Goal: Task Accomplishment & Management: Complete application form

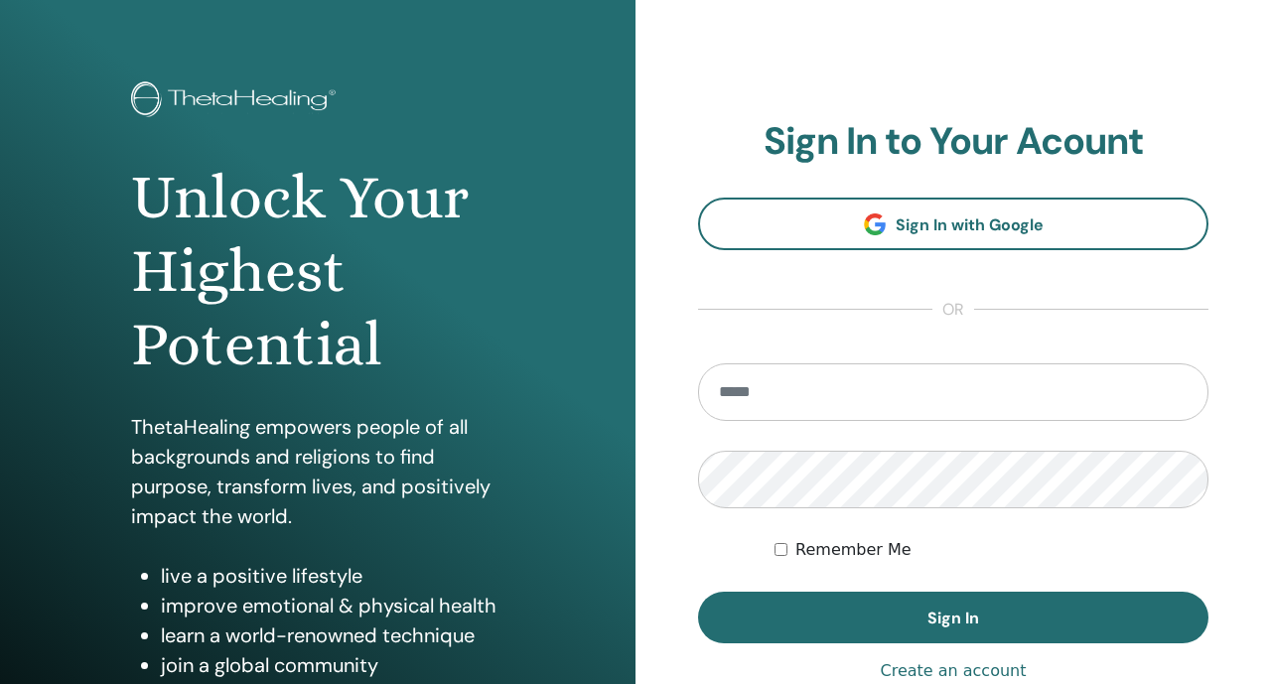
scroll to position [198, 0]
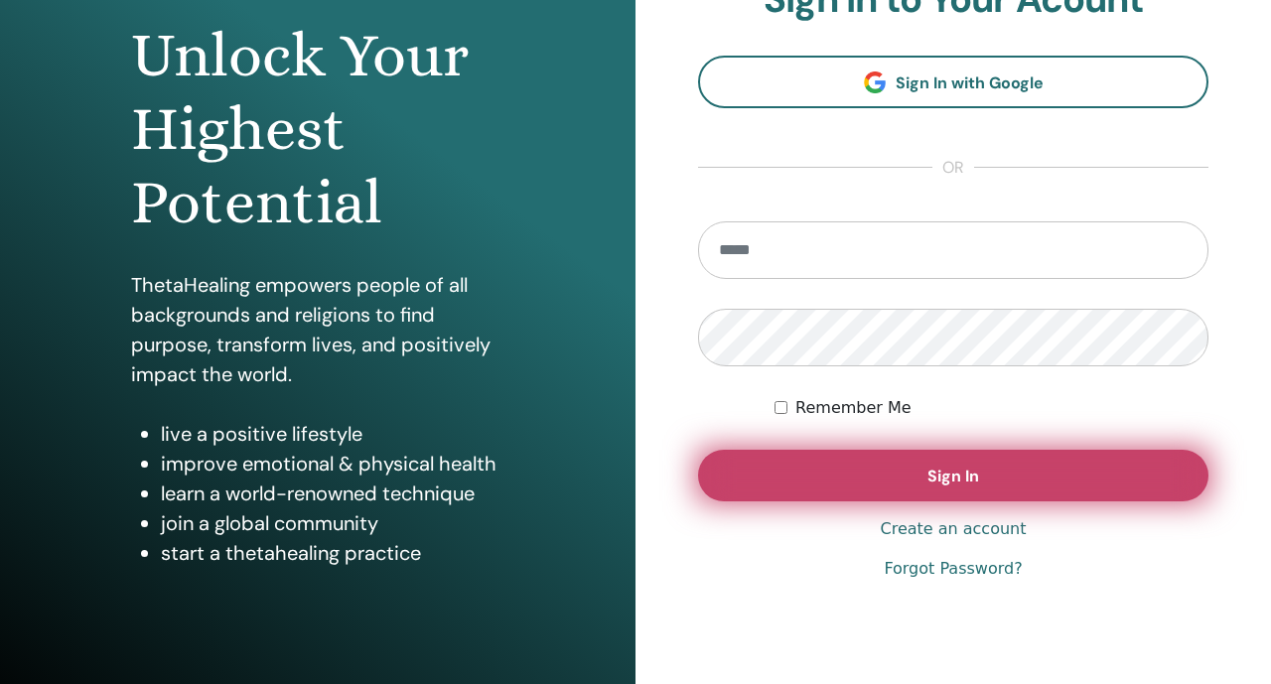
type input "**********"
click at [740, 462] on button "Sign In" at bounding box center [953, 476] width 510 height 52
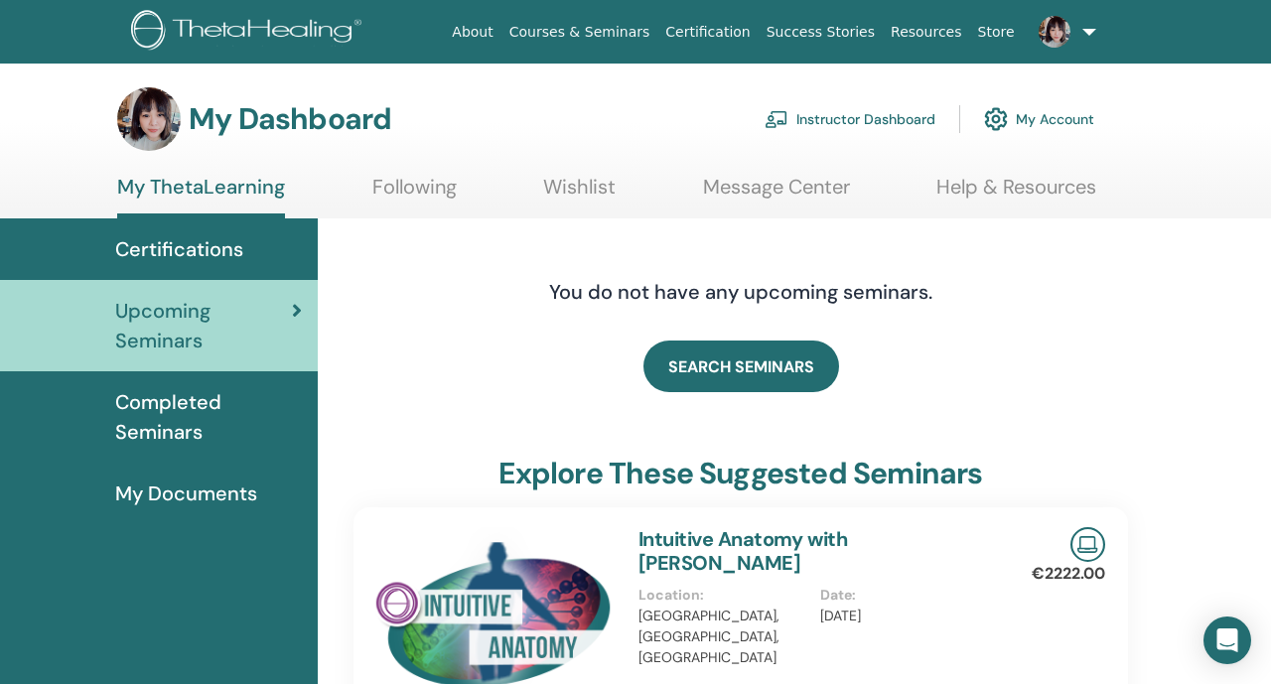
click at [825, 117] on link "Instructor Dashboard" at bounding box center [849, 119] width 171 height 44
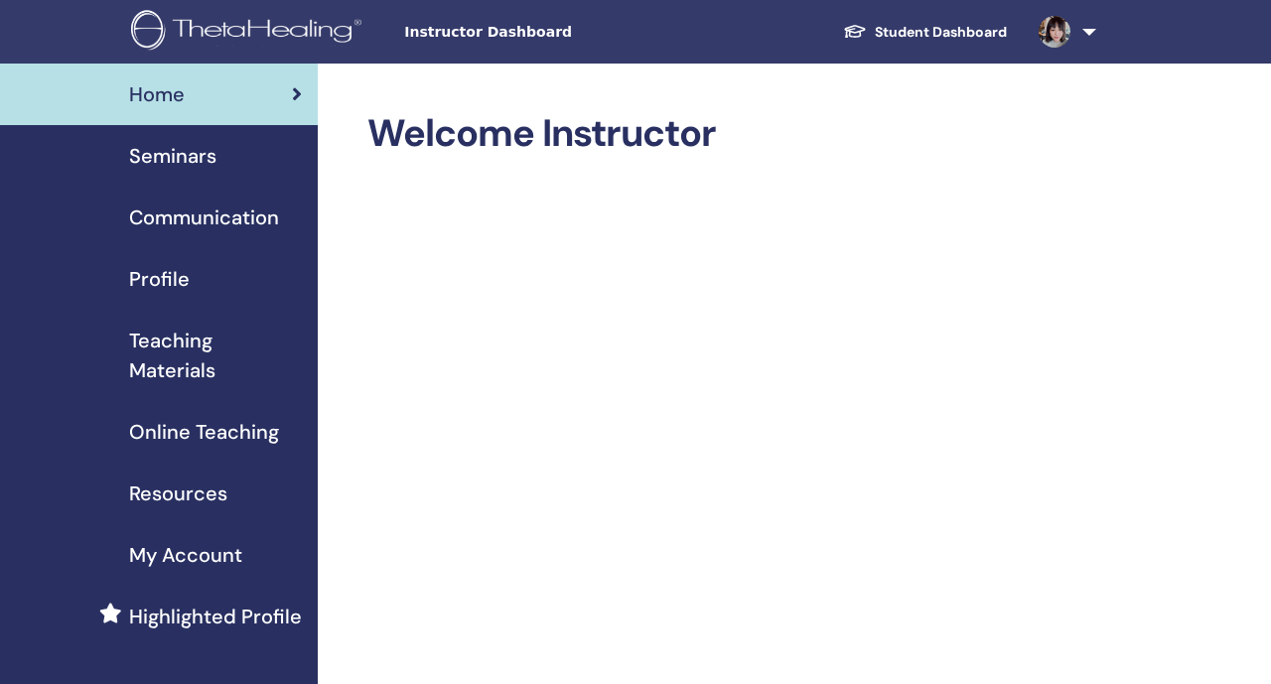
click at [242, 158] on div "Seminars" at bounding box center [159, 156] width 286 height 30
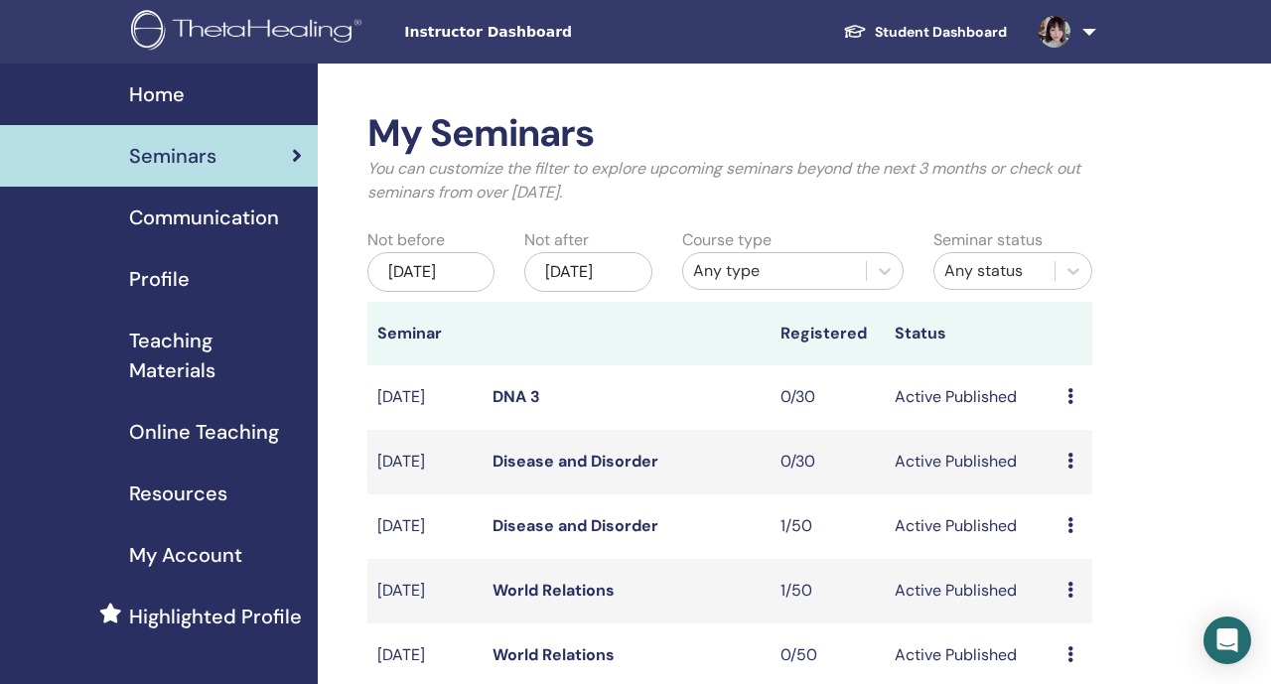
click at [741, 275] on div "Any type" at bounding box center [774, 271] width 163 height 24
click at [780, 276] on div "Any type" at bounding box center [774, 271] width 163 height 24
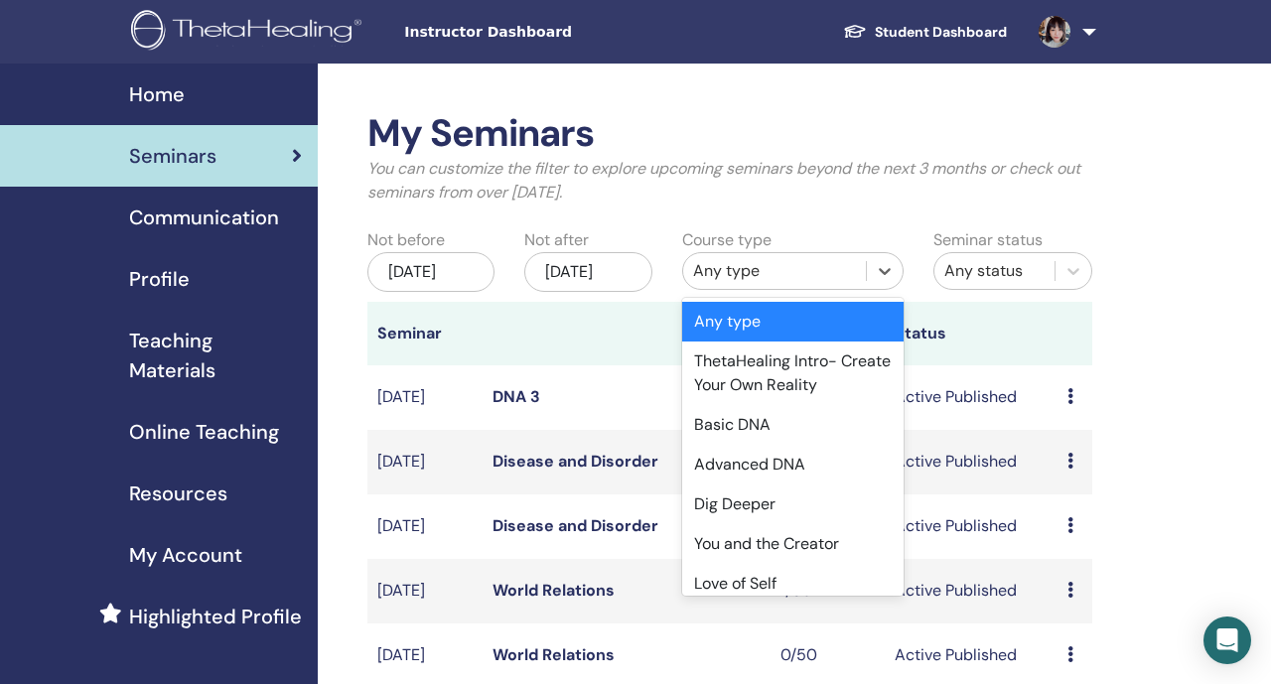
click at [780, 276] on div "Any type" at bounding box center [774, 271] width 163 height 24
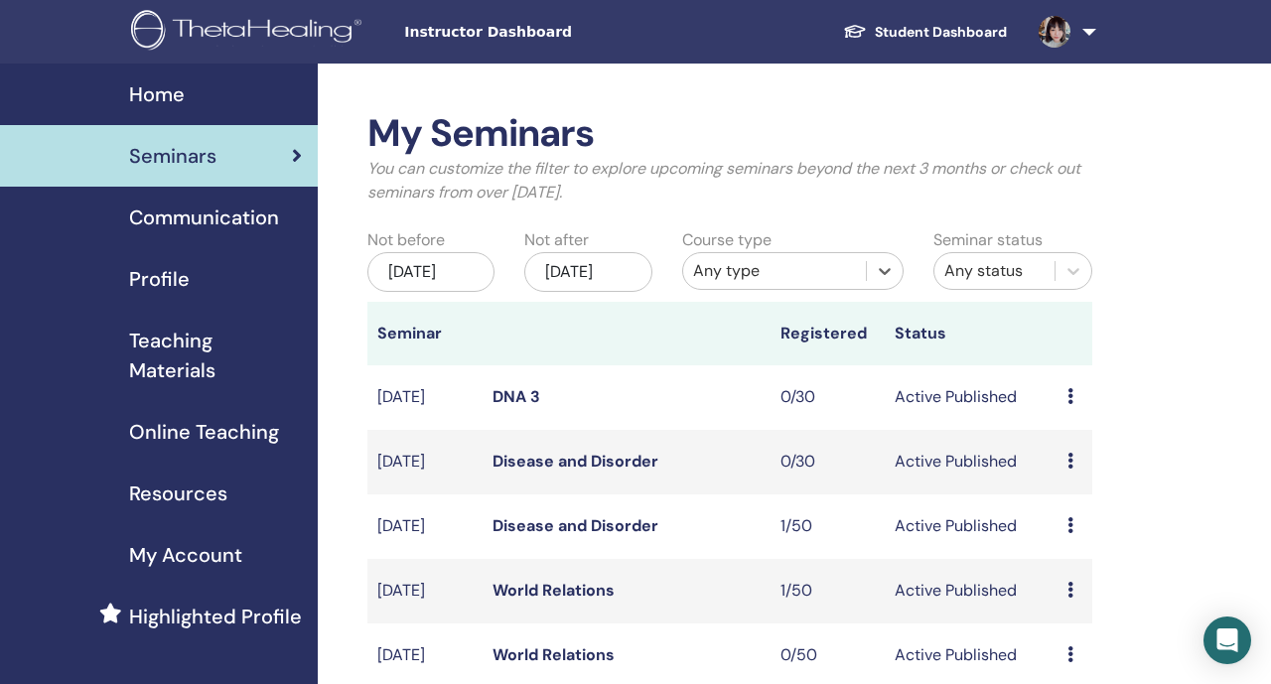
click at [855, 279] on div "Any type" at bounding box center [774, 271] width 163 height 24
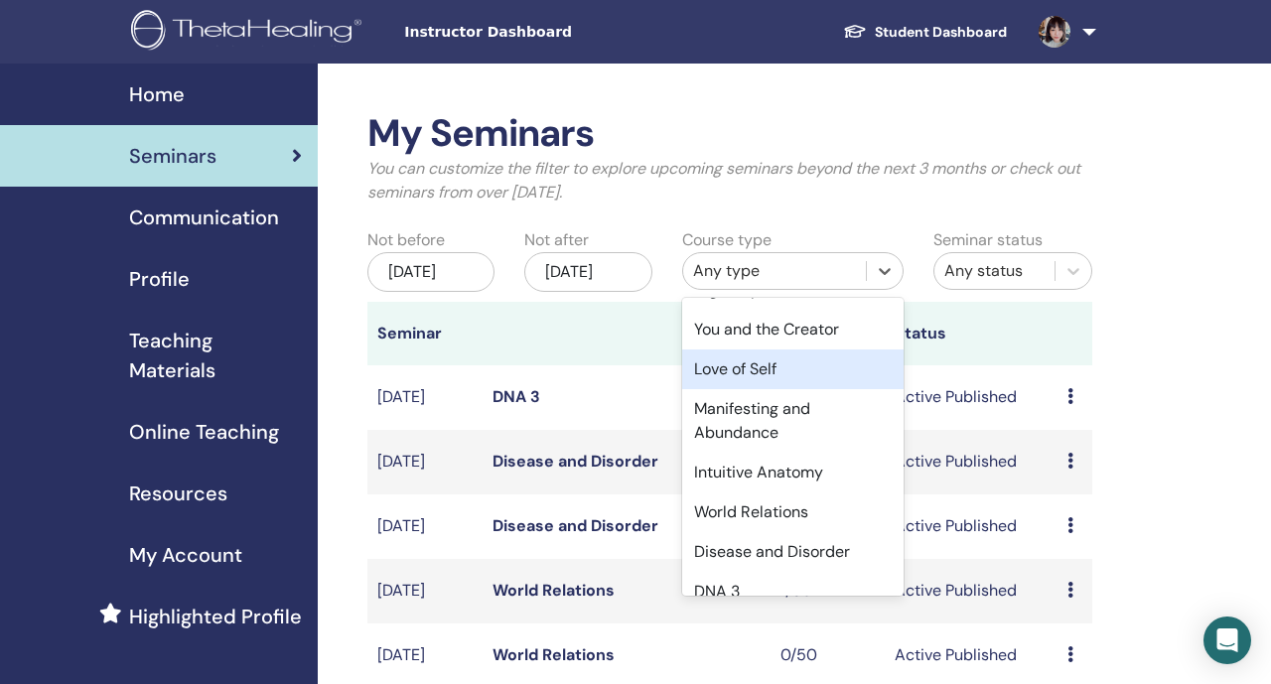
scroll to position [314, 0]
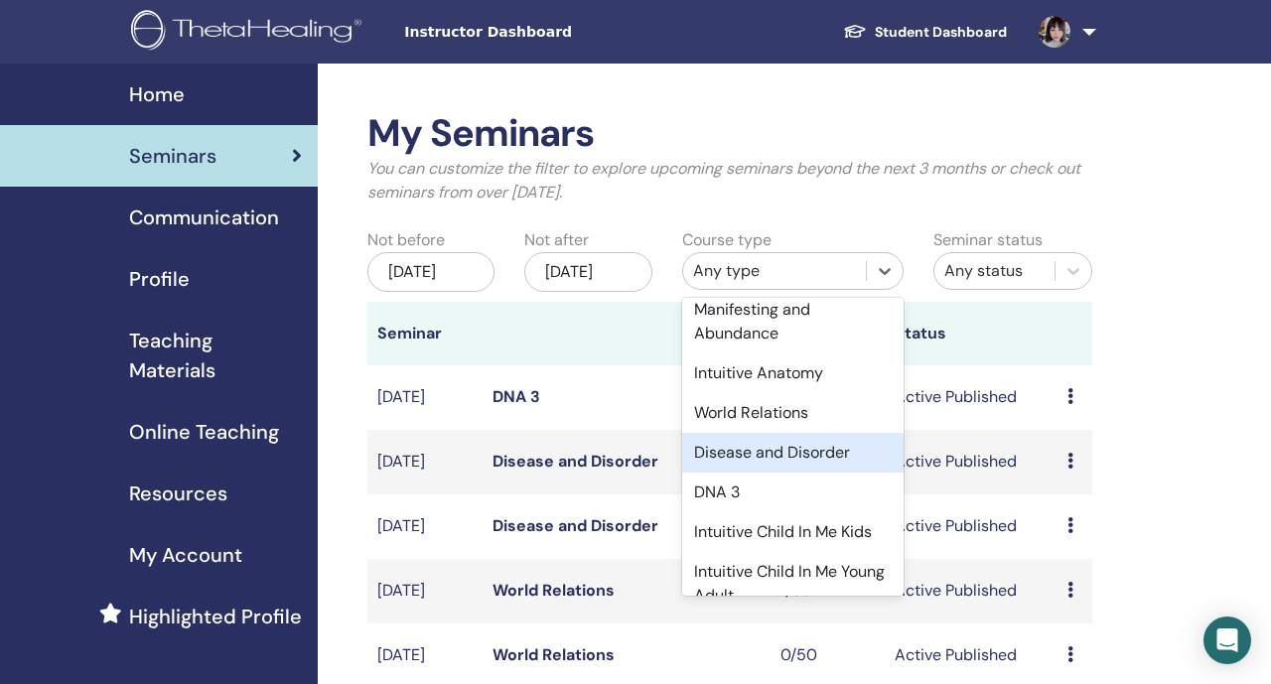
click at [733, 449] on div "Disease and Disorder" at bounding box center [792, 453] width 221 height 40
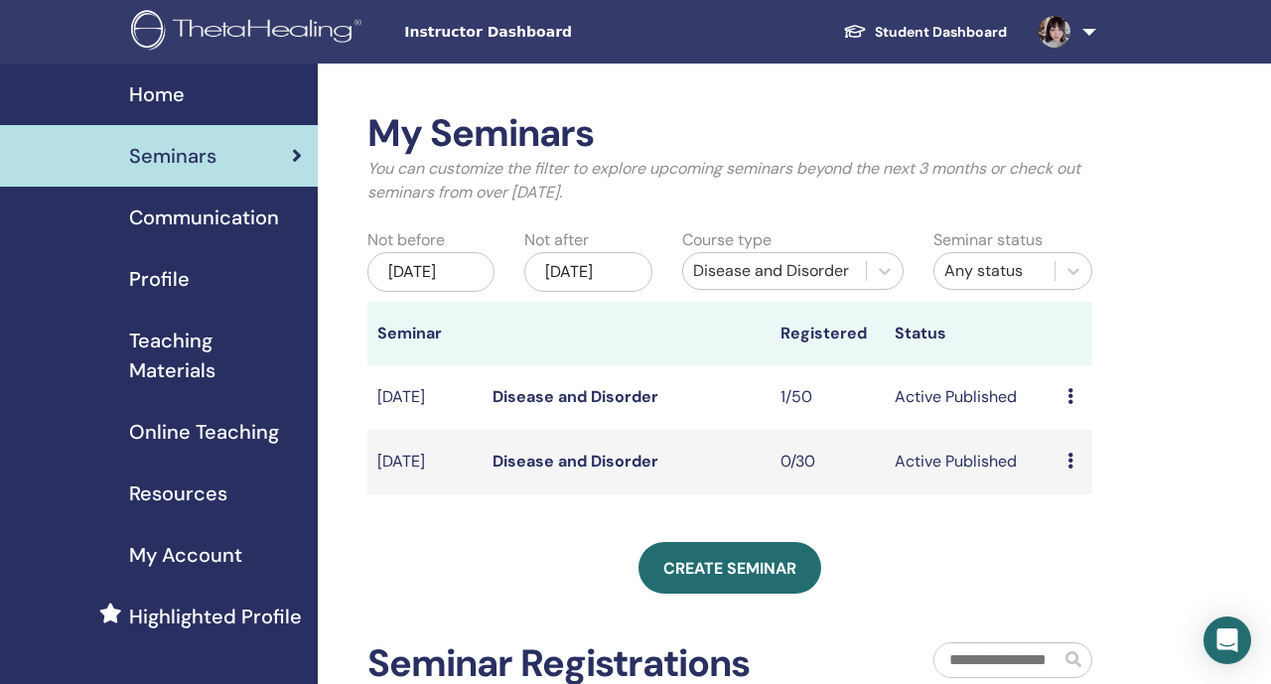
click at [455, 292] on div "Jun/05, 2025" at bounding box center [430, 272] width 127 height 40
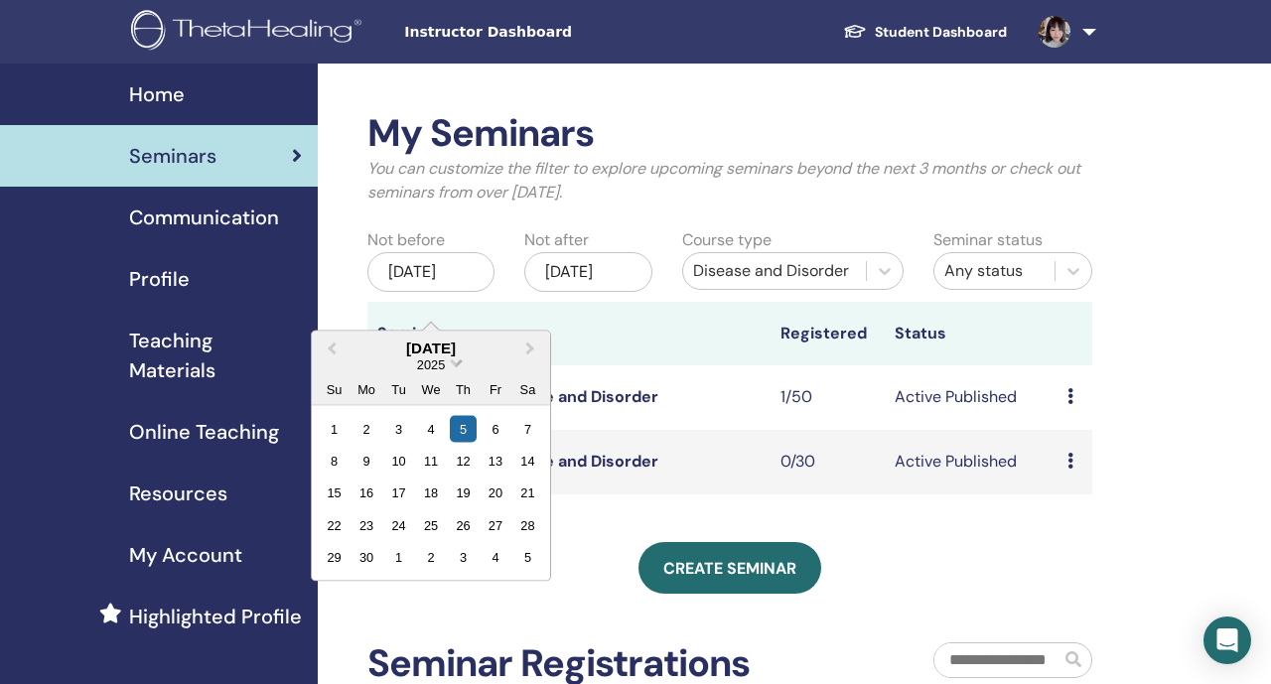
click at [445, 369] on div "2025" at bounding box center [431, 363] width 30 height 17
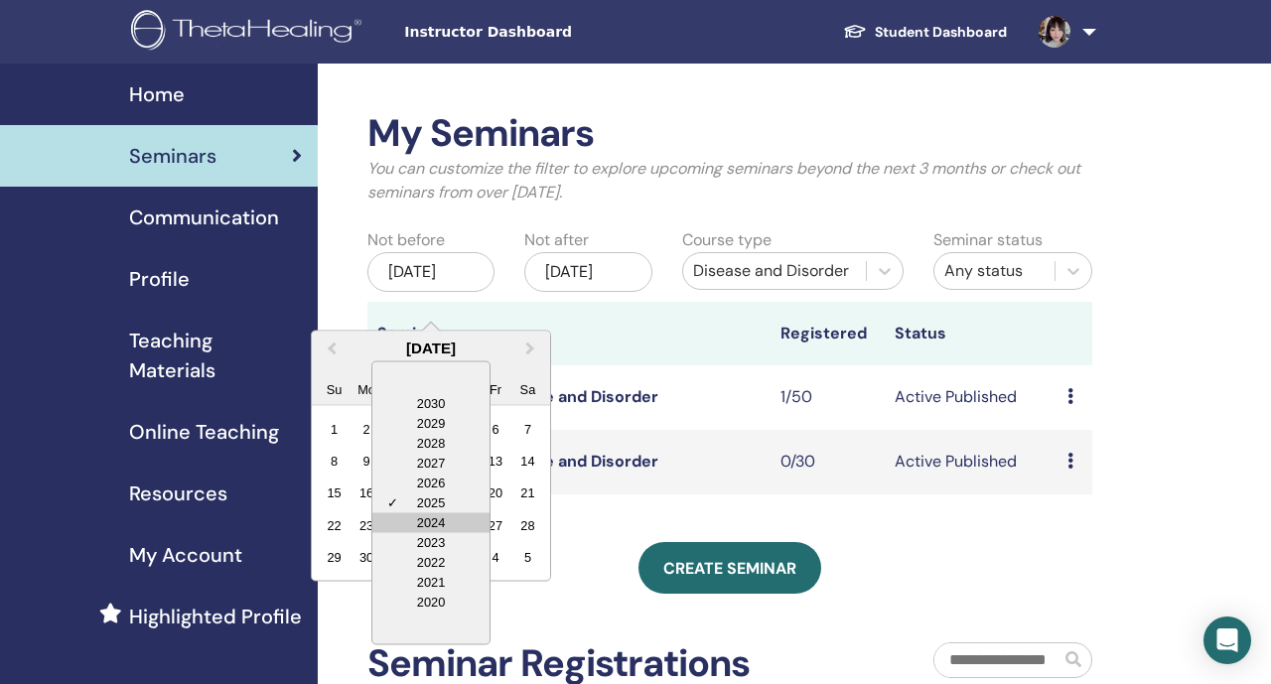
click at [432, 525] on div "2024" at bounding box center [430, 522] width 117 height 20
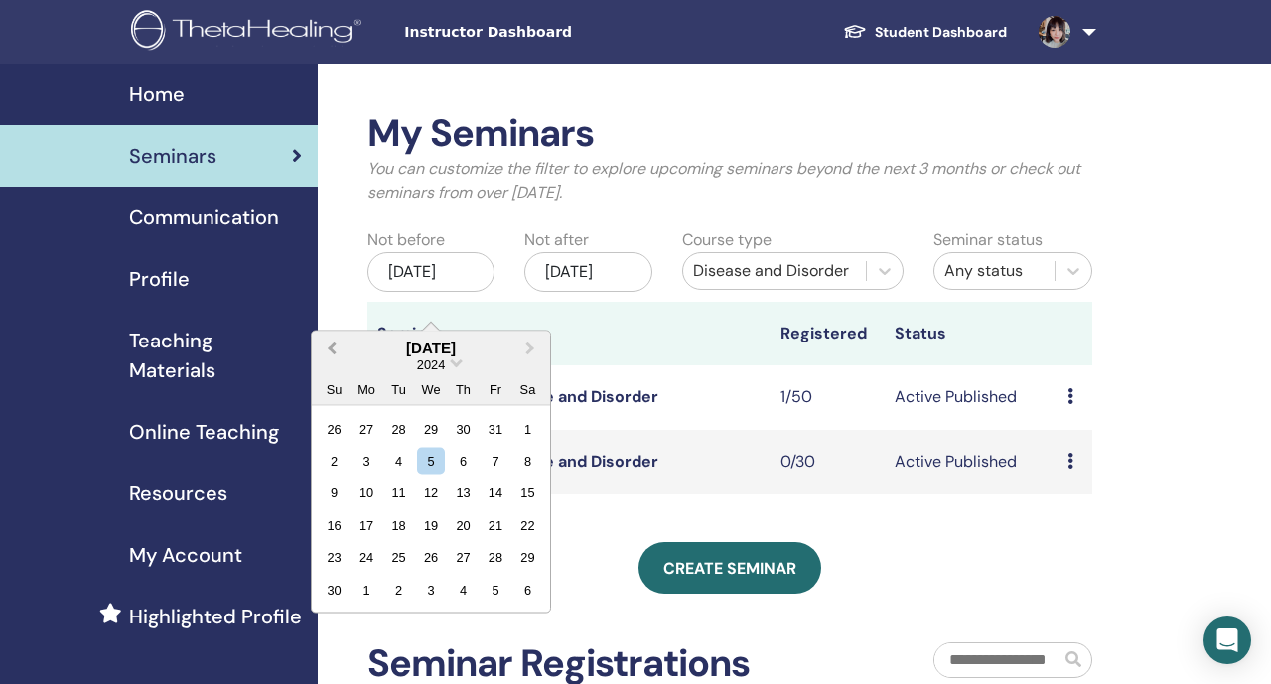
click at [326, 346] on button "Previous Month" at bounding box center [330, 349] width 32 height 32
click at [493, 431] on div "1" at bounding box center [494, 428] width 27 height 27
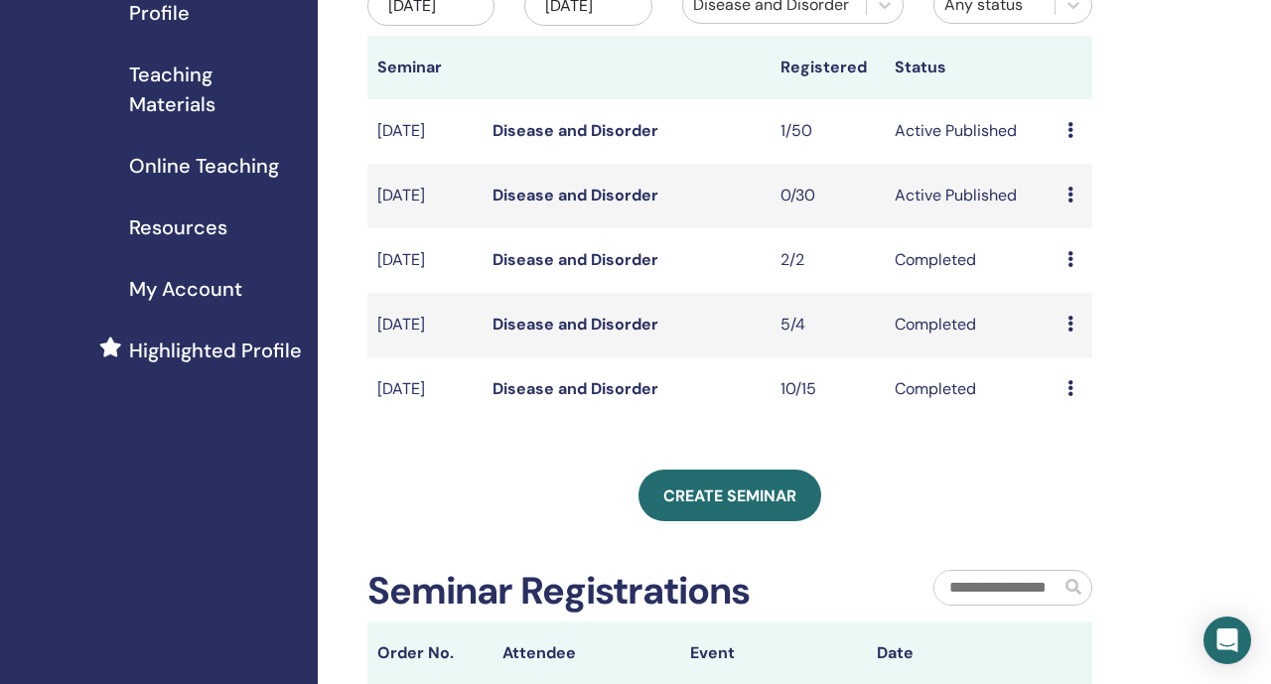
scroll to position [293, 0]
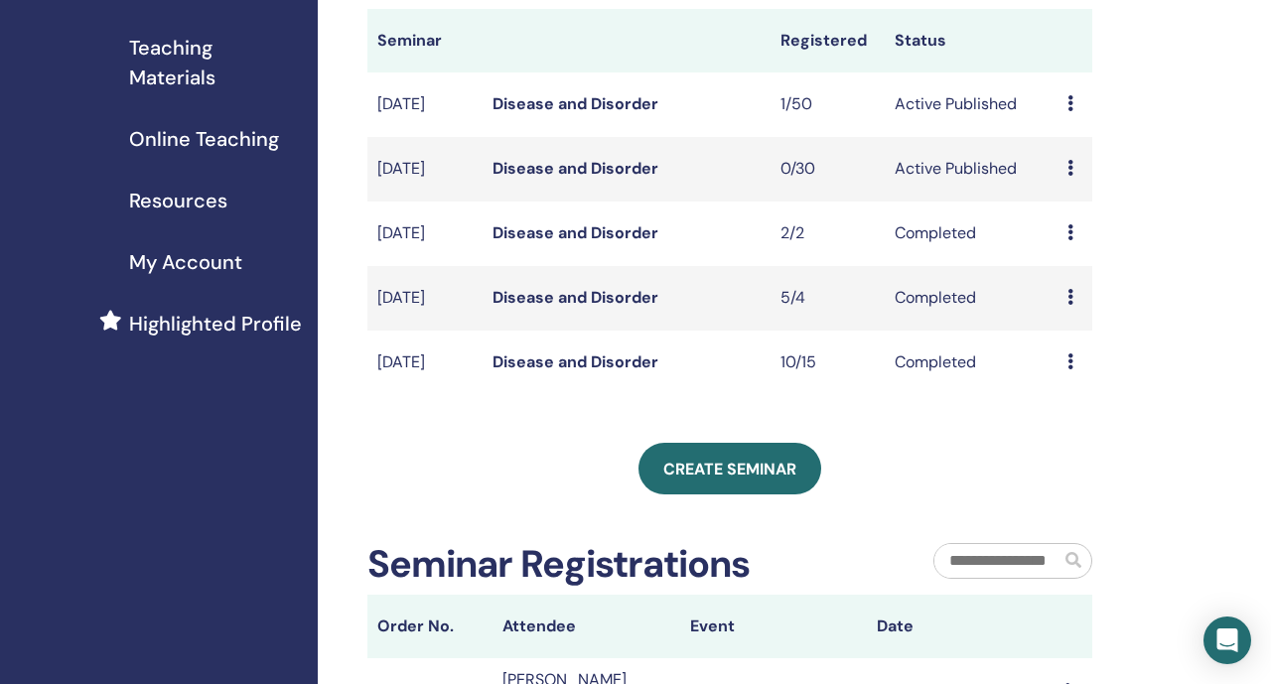
click at [605, 372] on link "Disease and Disorder" at bounding box center [575, 361] width 166 height 21
click at [612, 308] on link "Disease and Disorder" at bounding box center [575, 297] width 166 height 21
click at [624, 243] on link "Disease and Disorder" at bounding box center [575, 232] width 166 height 21
click at [619, 179] on link "Disease and Disorder" at bounding box center [575, 168] width 166 height 21
click at [629, 114] on link "Disease and Disorder" at bounding box center [575, 103] width 166 height 21
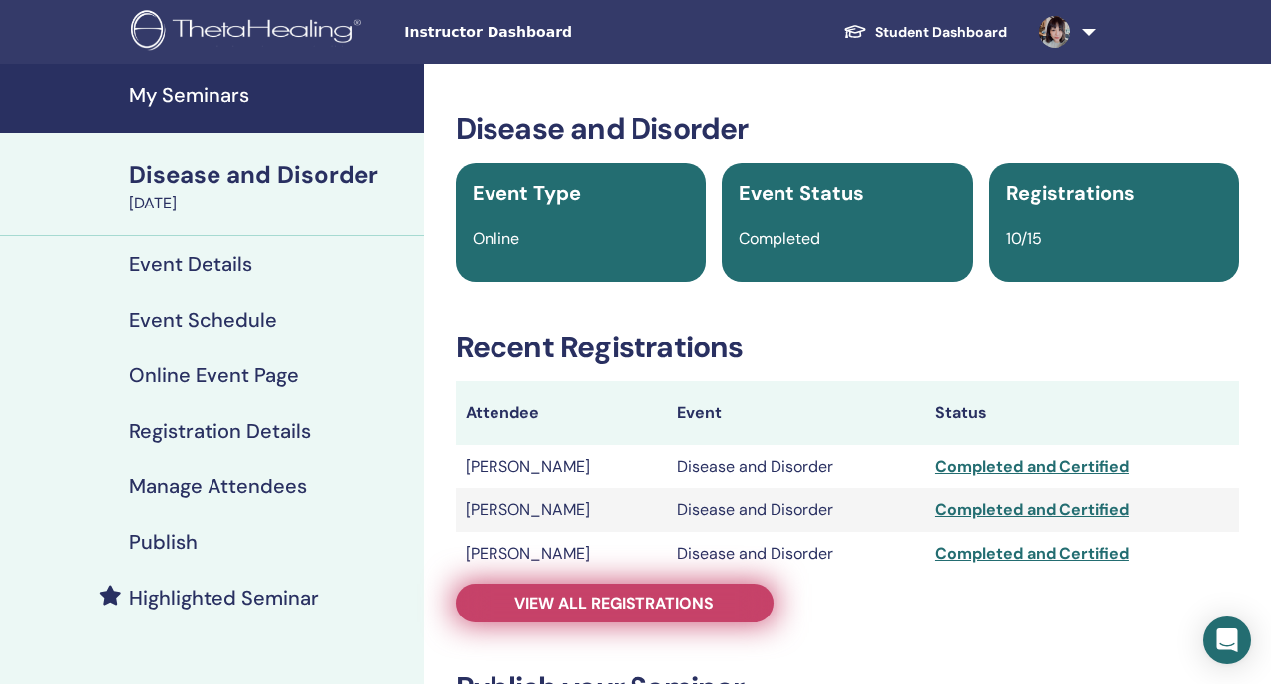
click at [538, 602] on span "View all registrations" at bounding box center [614, 603] width 200 height 21
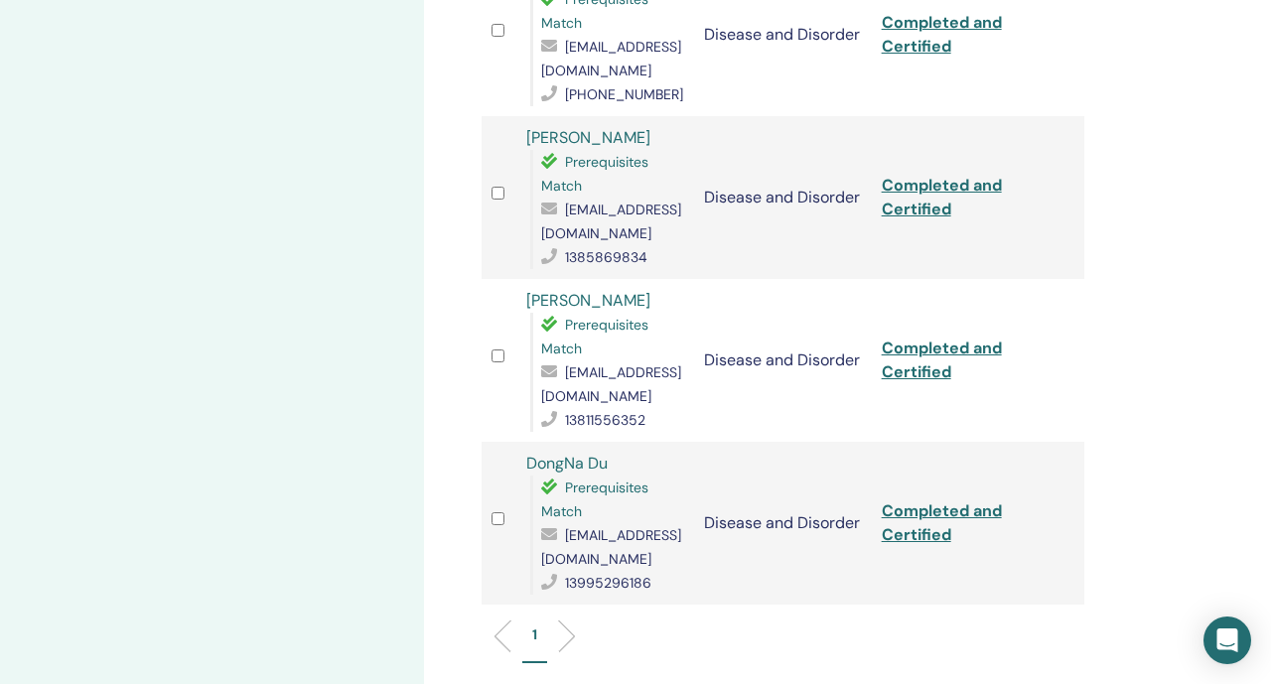
scroll to position [1412, 0]
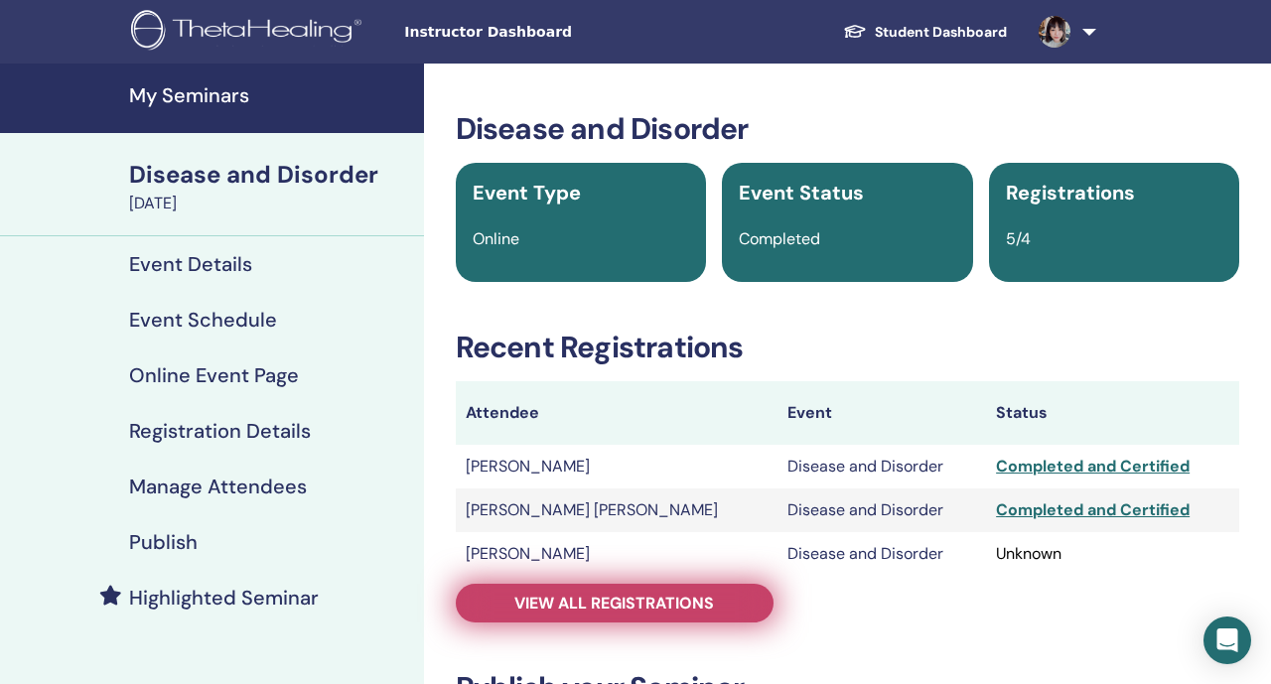
click at [533, 597] on span "View all registrations" at bounding box center [614, 603] width 200 height 21
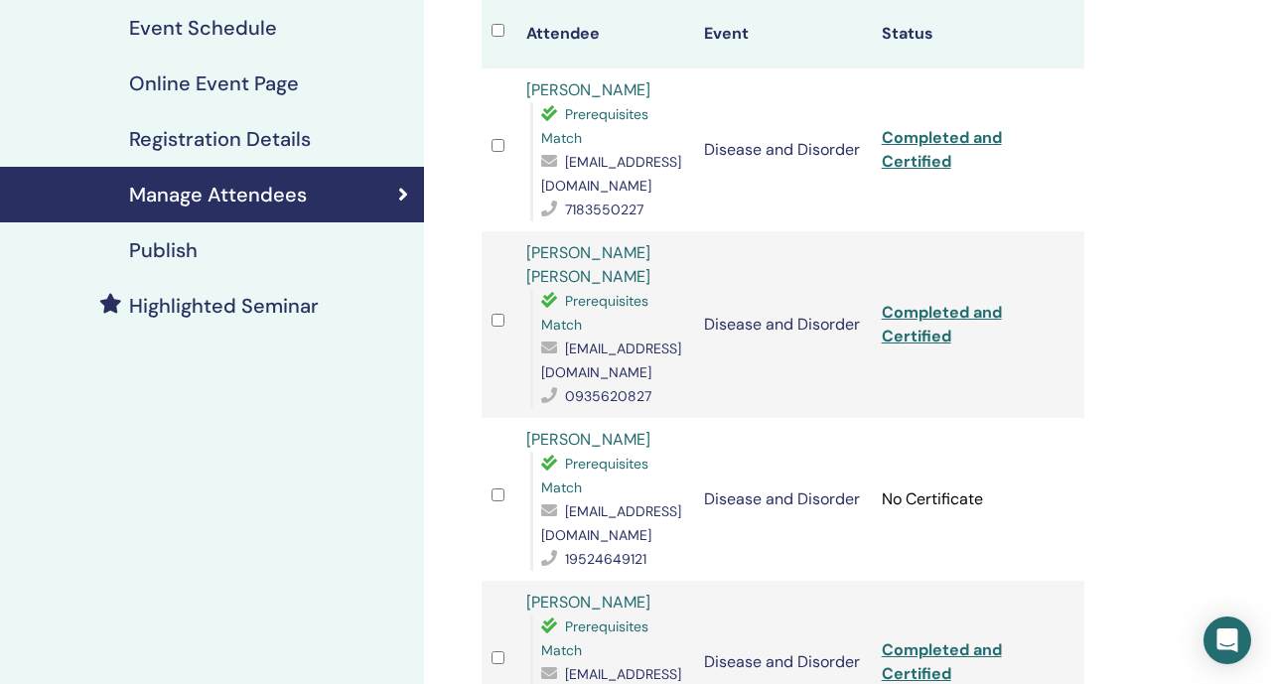
scroll to position [247, 0]
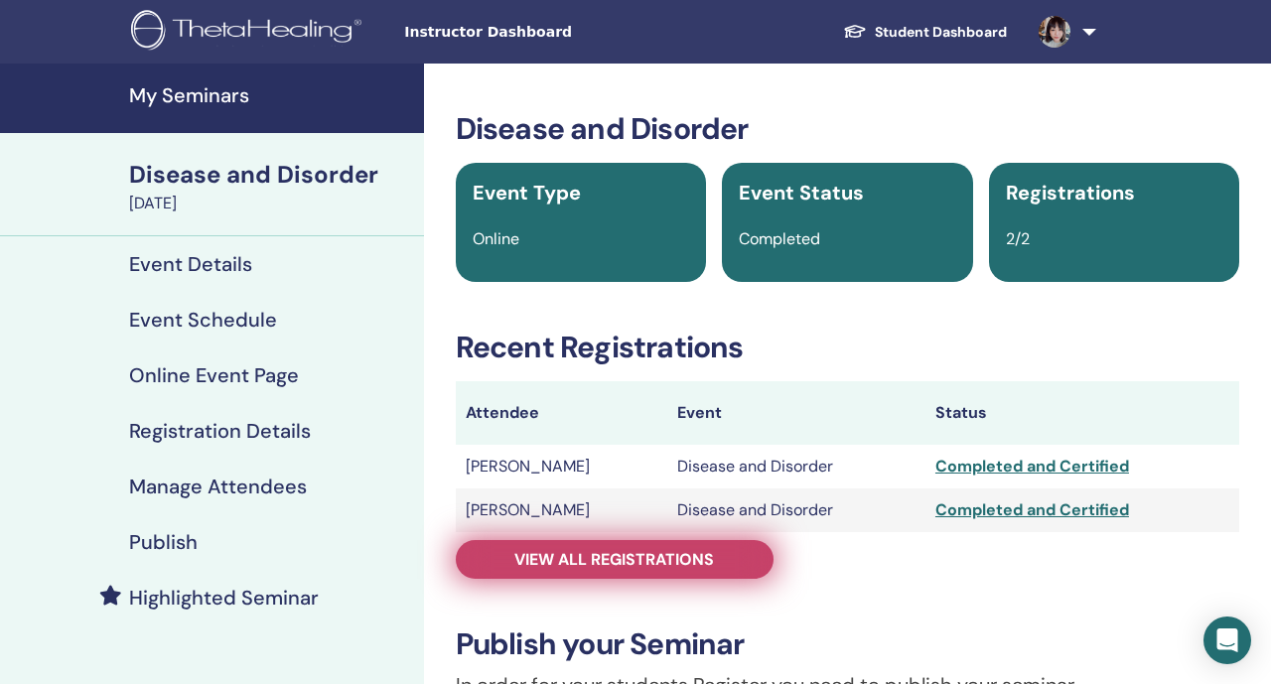
click at [679, 556] on span "View all registrations" at bounding box center [614, 559] width 200 height 21
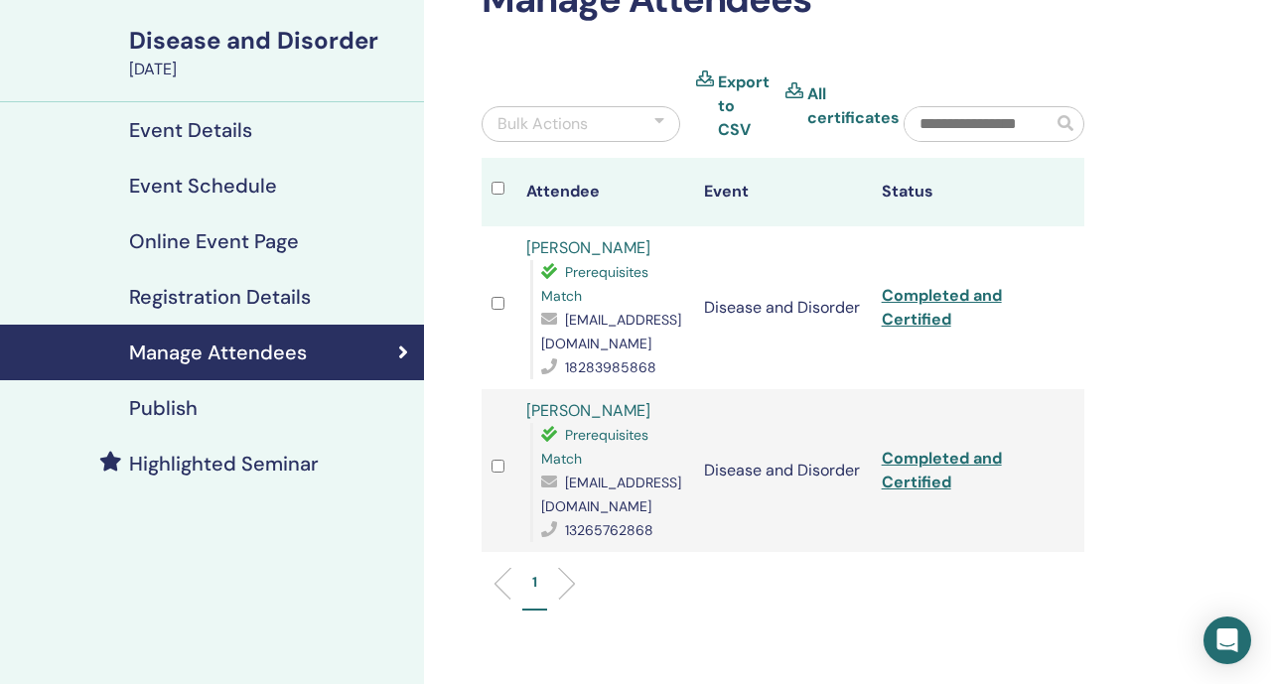
scroll to position [148, 0]
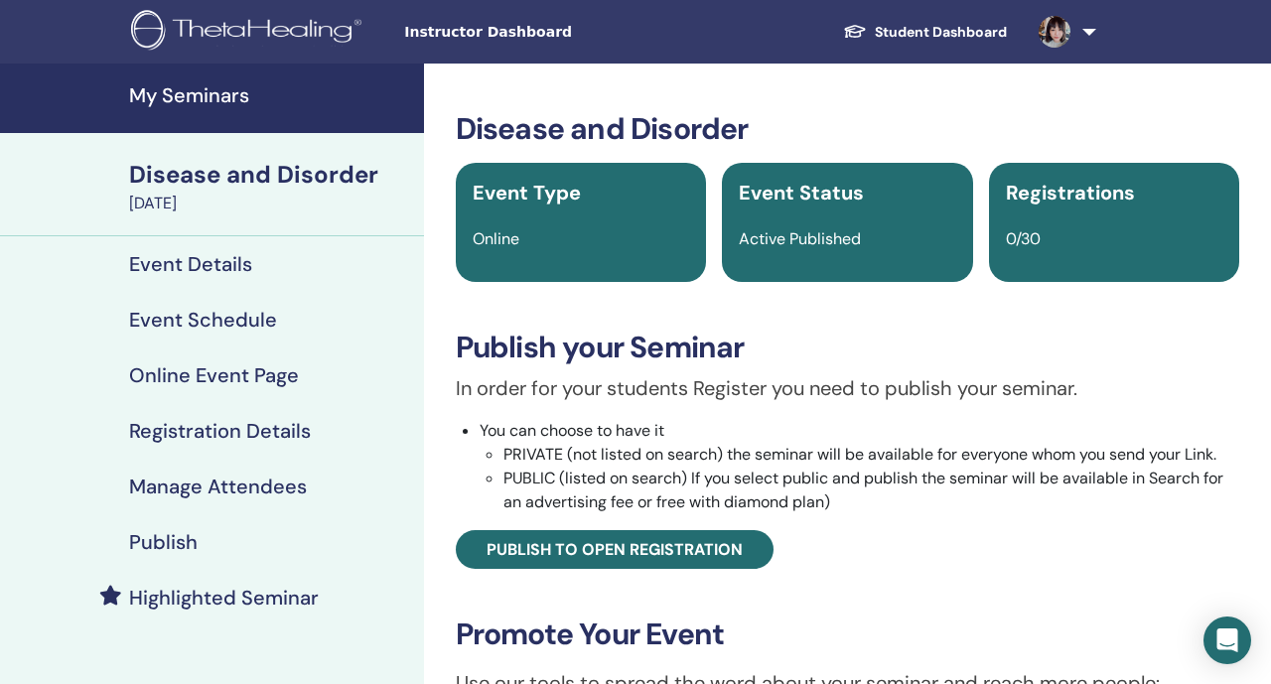
click at [284, 102] on h4 "My Seminars" at bounding box center [270, 95] width 283 height 24
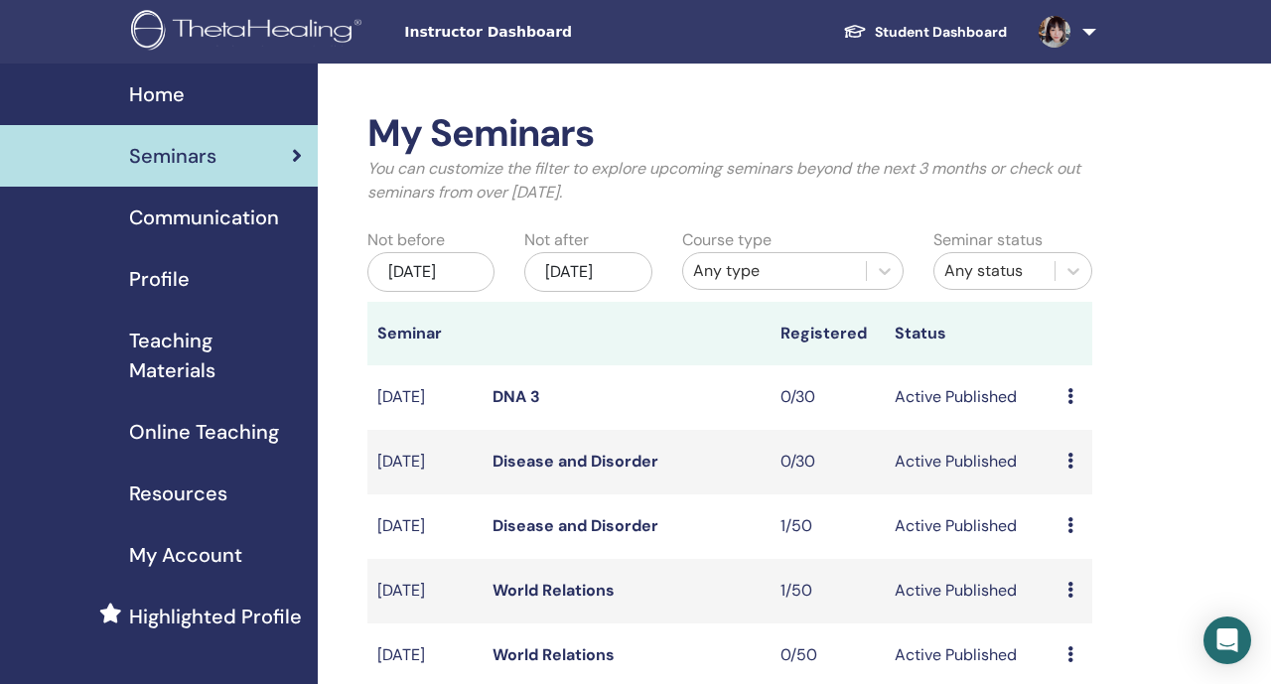
click at [276, 106] on div "Home" at bounding box center [159, 94] width 286 height 30
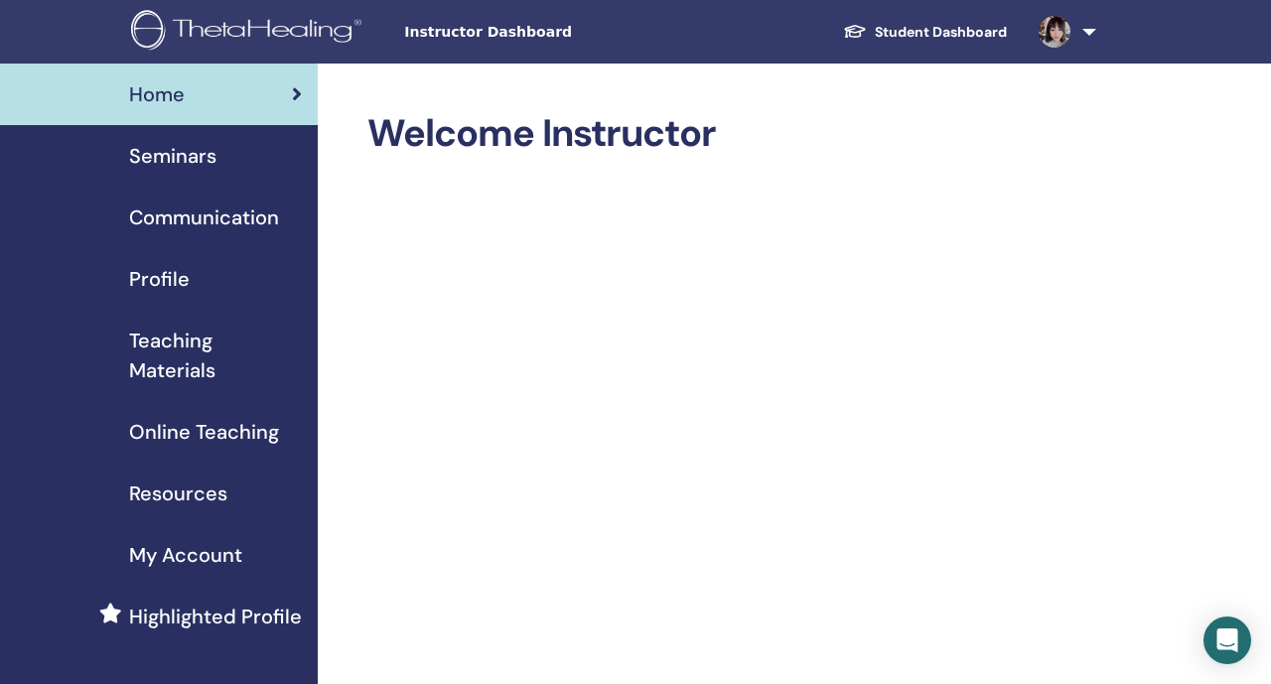
click at [1078, 41] on link at bounding box center [1062, 32] width 81 height 64
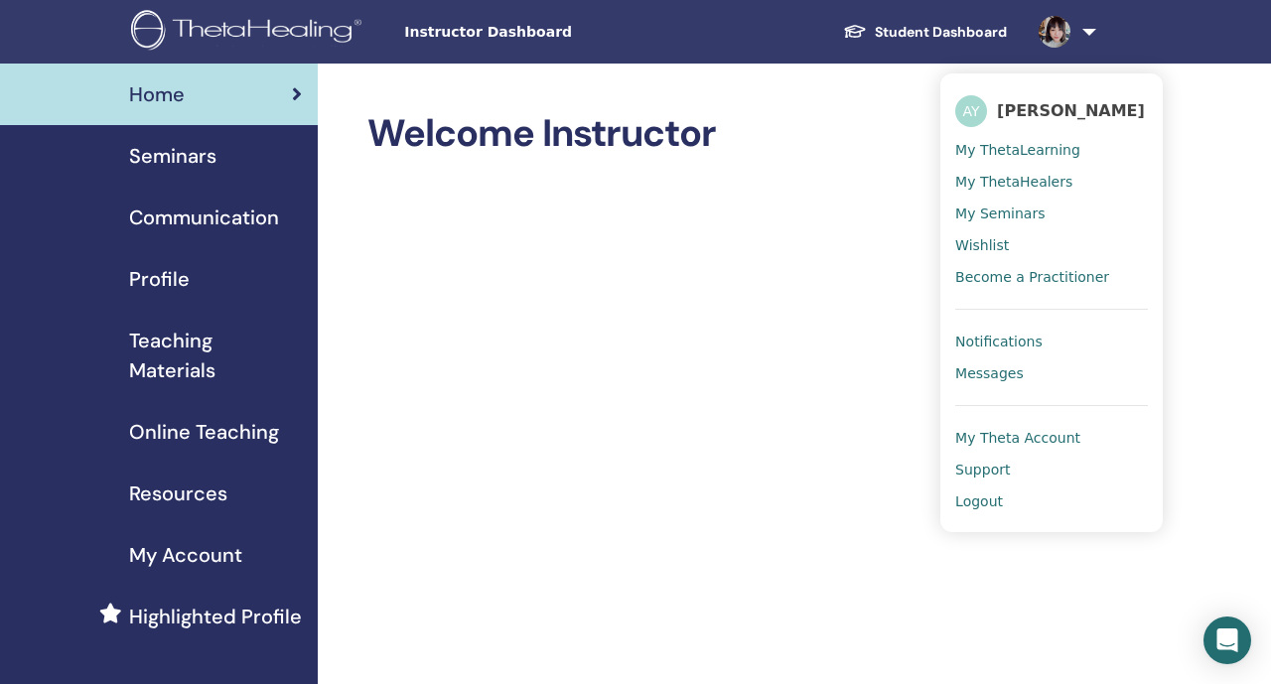
click at [1008, 211] on span "My Seminars" at bounding box center [999, 213] width 89 height 18
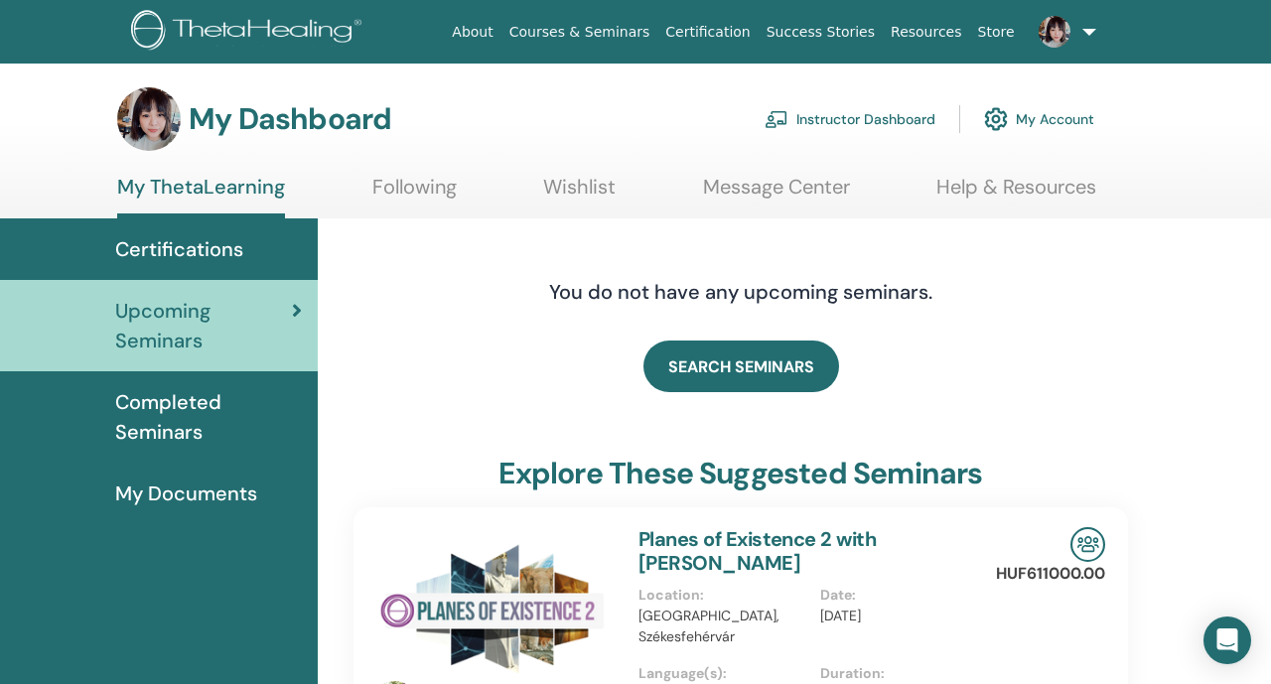
click at [857, 133] on link "Instructor Dashboard" at bounding box center [849, 119] width 171 height 44
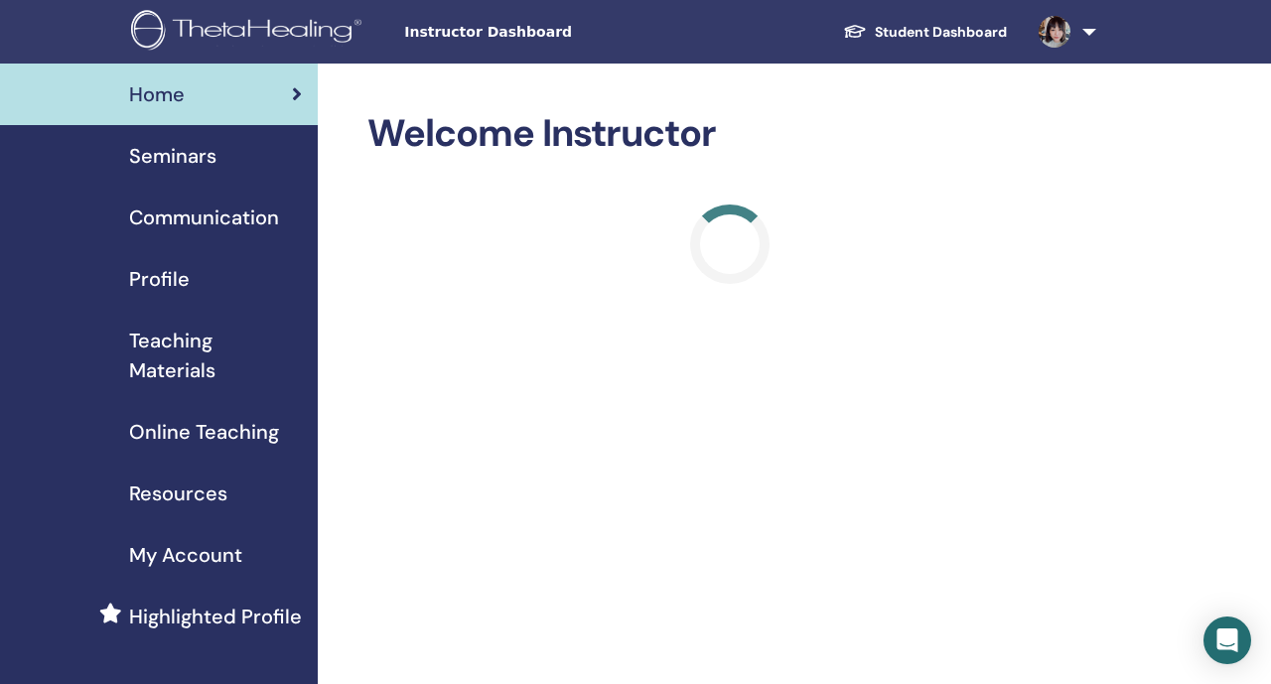
click at [267, 160] on div "Seminars" at bounding box center [159, 156] width 286 height 30
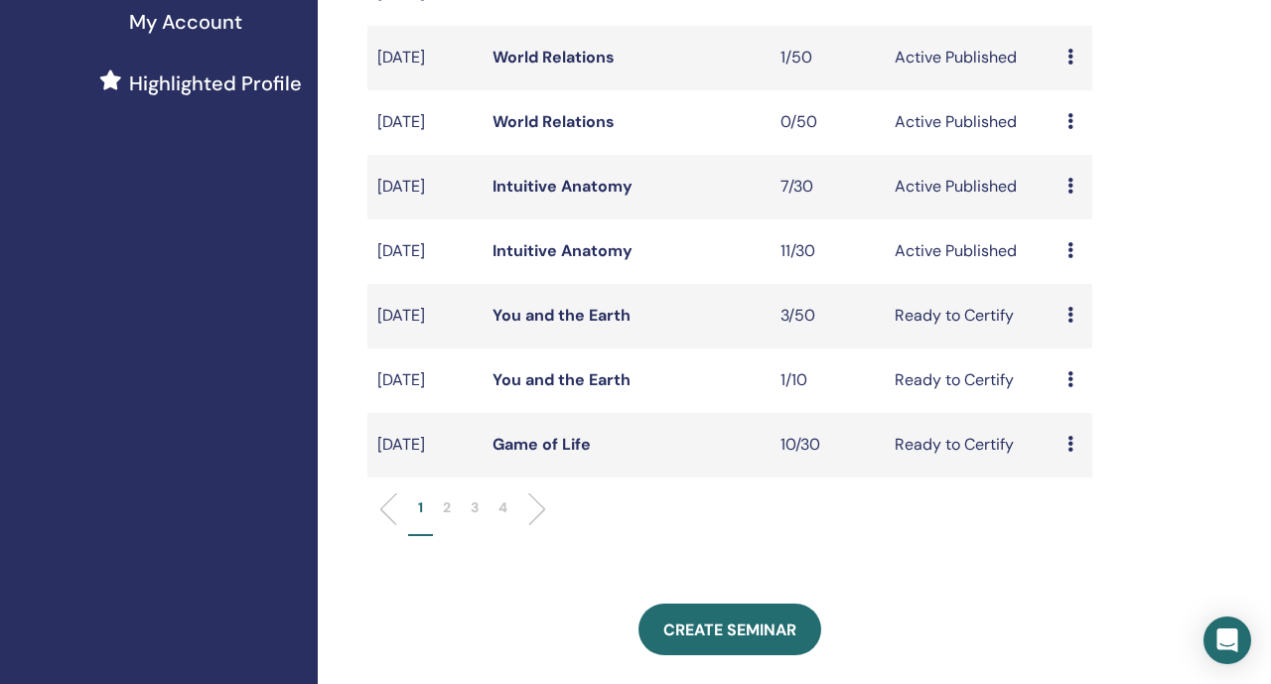
scroll to position [678, 0]
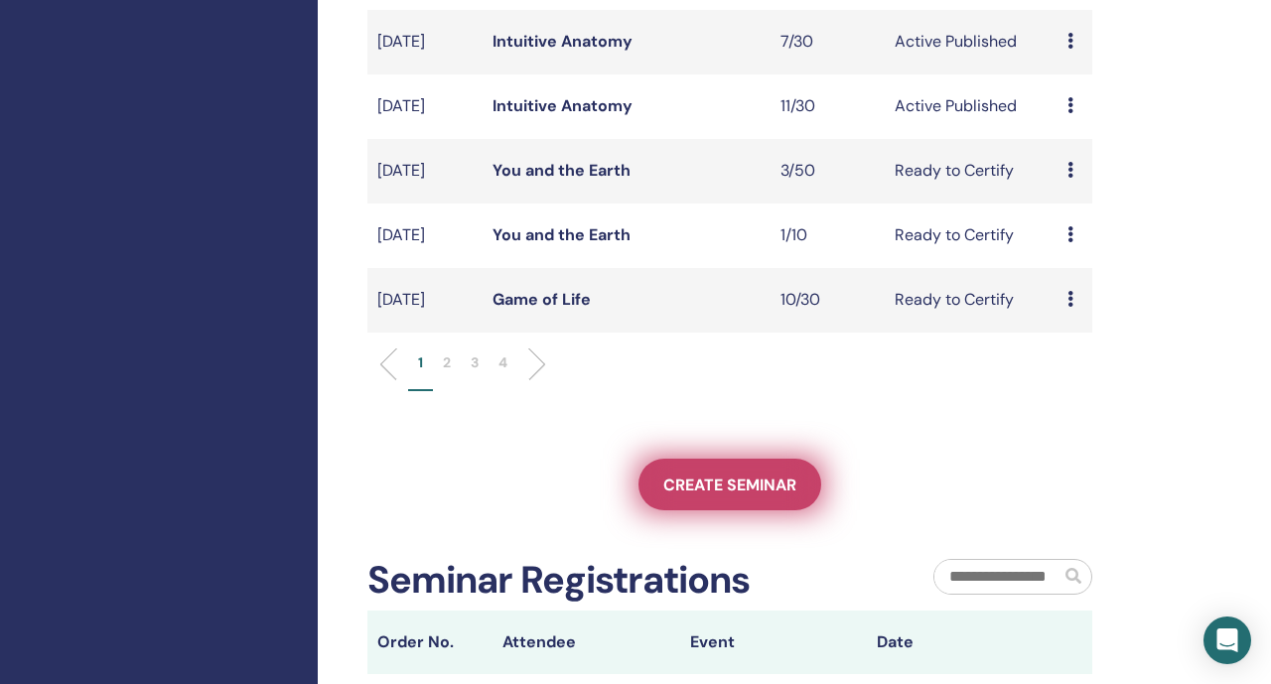
click at [673, 495] on span "Create seminar" at bounding box center [729, 484] width 133 height 21
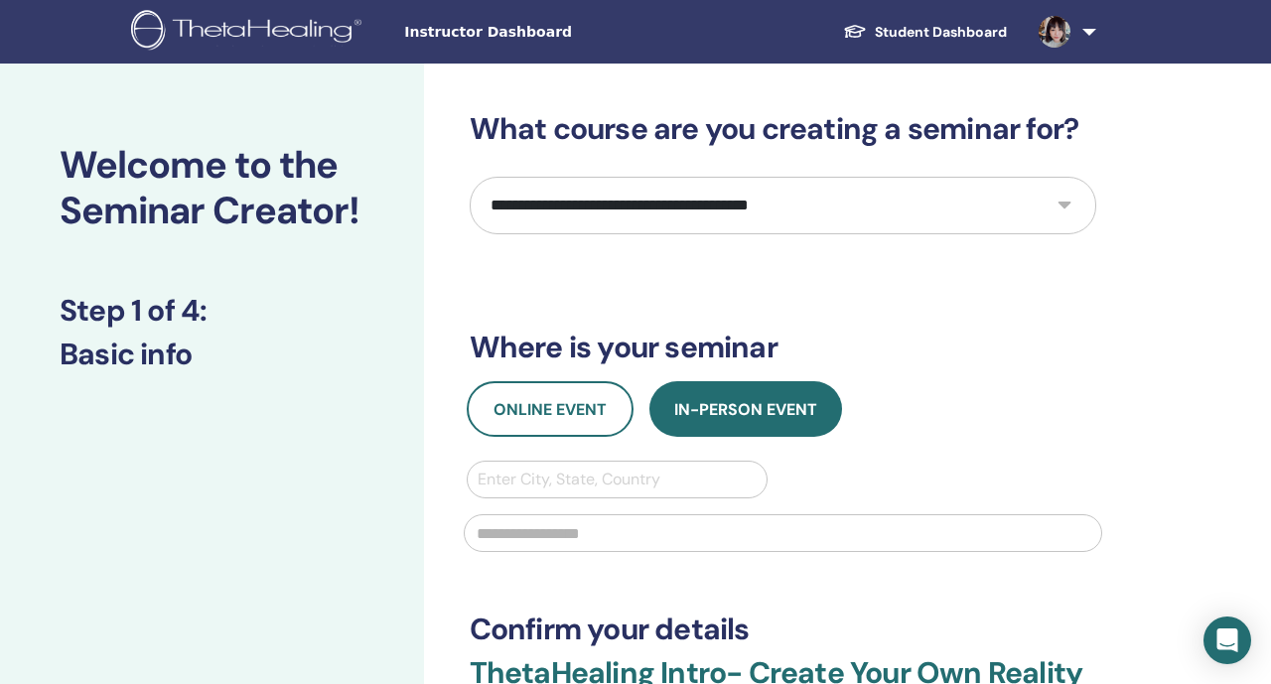
click at [671, 220] on select "**********" at bounding box center [783, 206] width 626 height 58
select select "*"
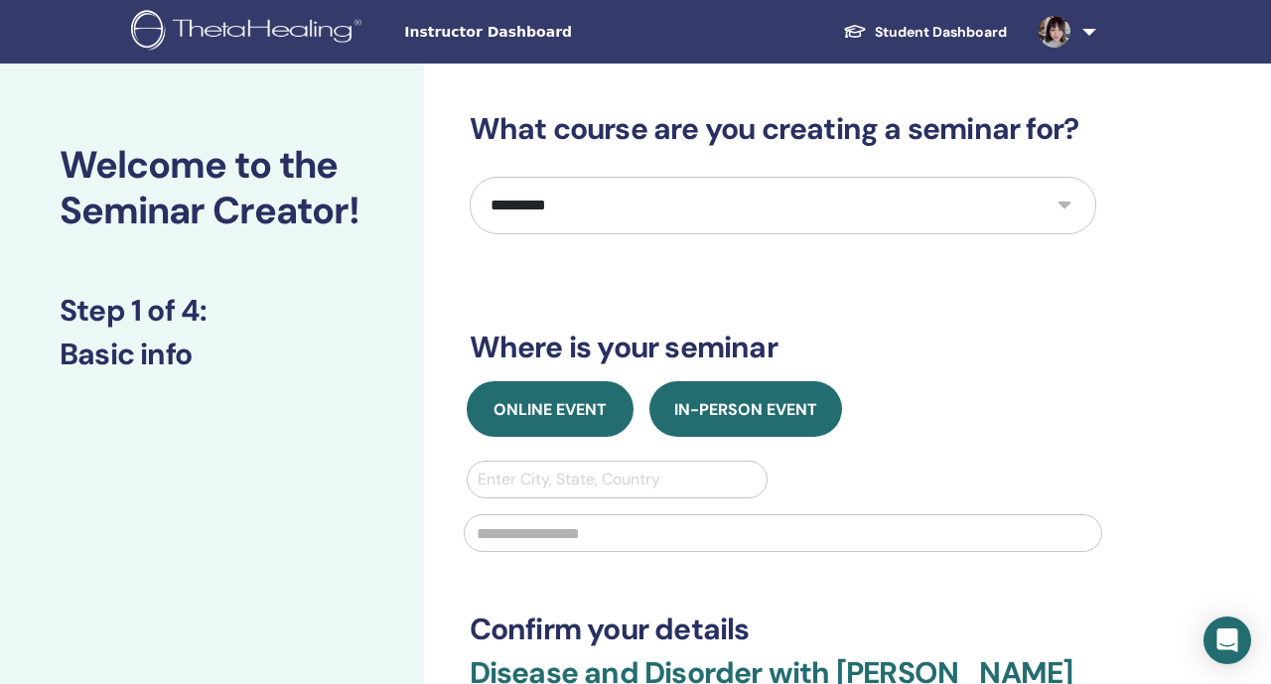
click at [598, 396] on button "Online Event" at bounding box center [550, 409] width 167 height 56
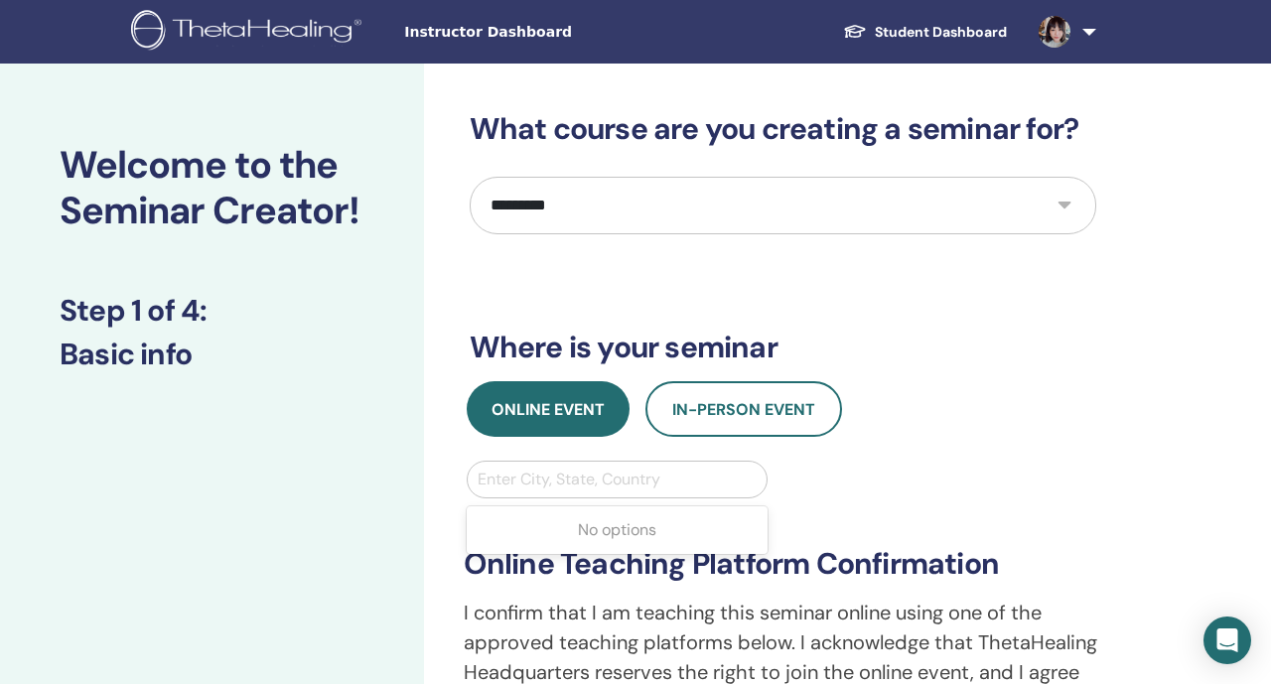
click at [573, 482] on div at bounding box center [617, 480] width 280 height 28
type input "******"
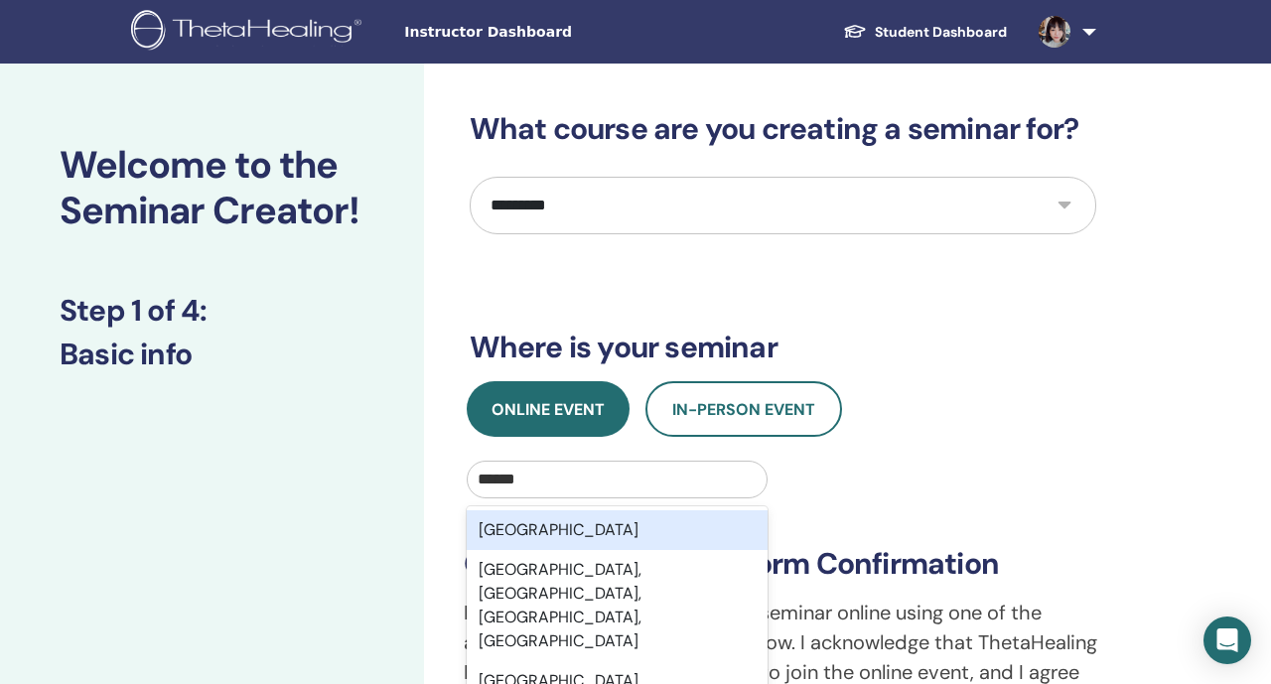
click at [581, 524] on div "[GEOGRAPHIC_DATA]" at bounding box center [618, 530] width 302 height 40
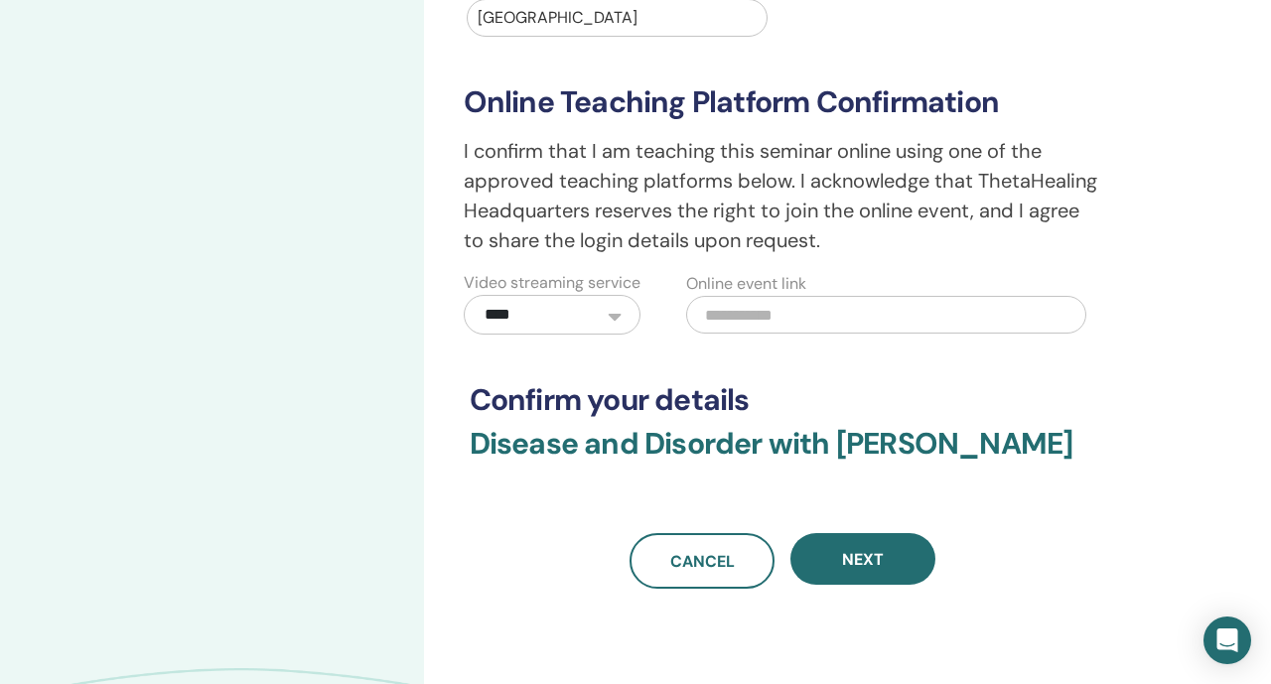
scroll to position [484, 0]
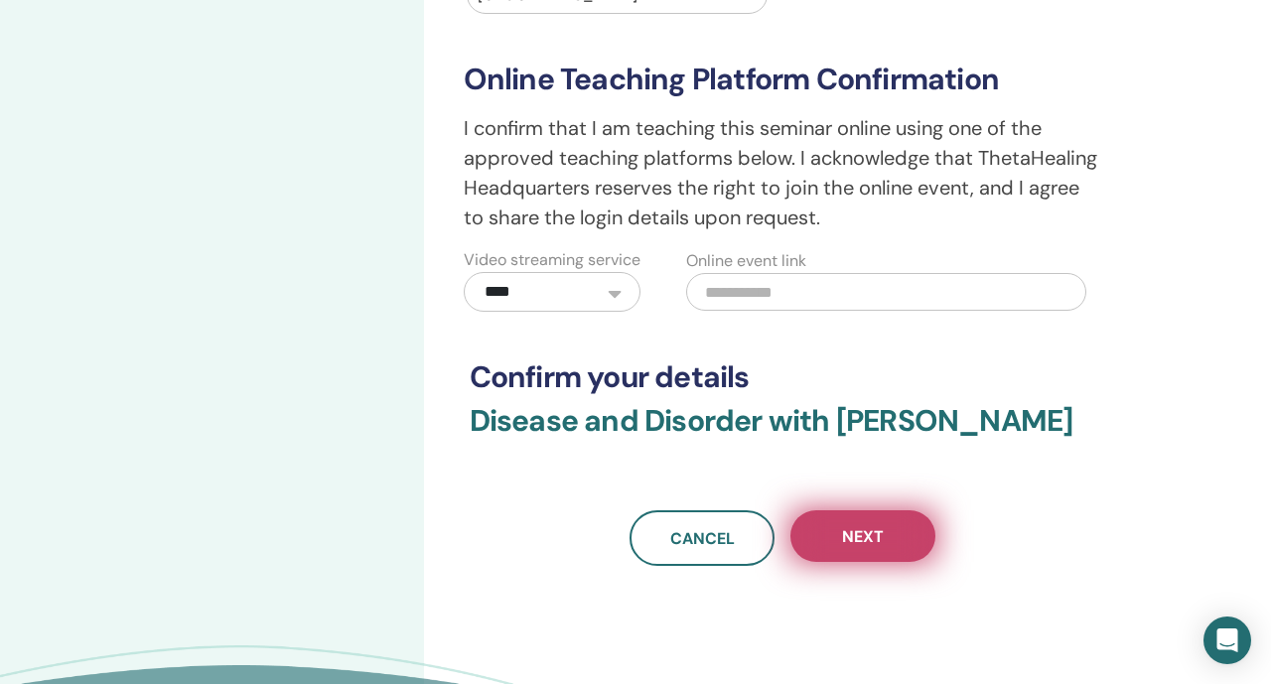
click at [839, 544] on button "Next" at bounding box center [862, 536] width 145 height 52
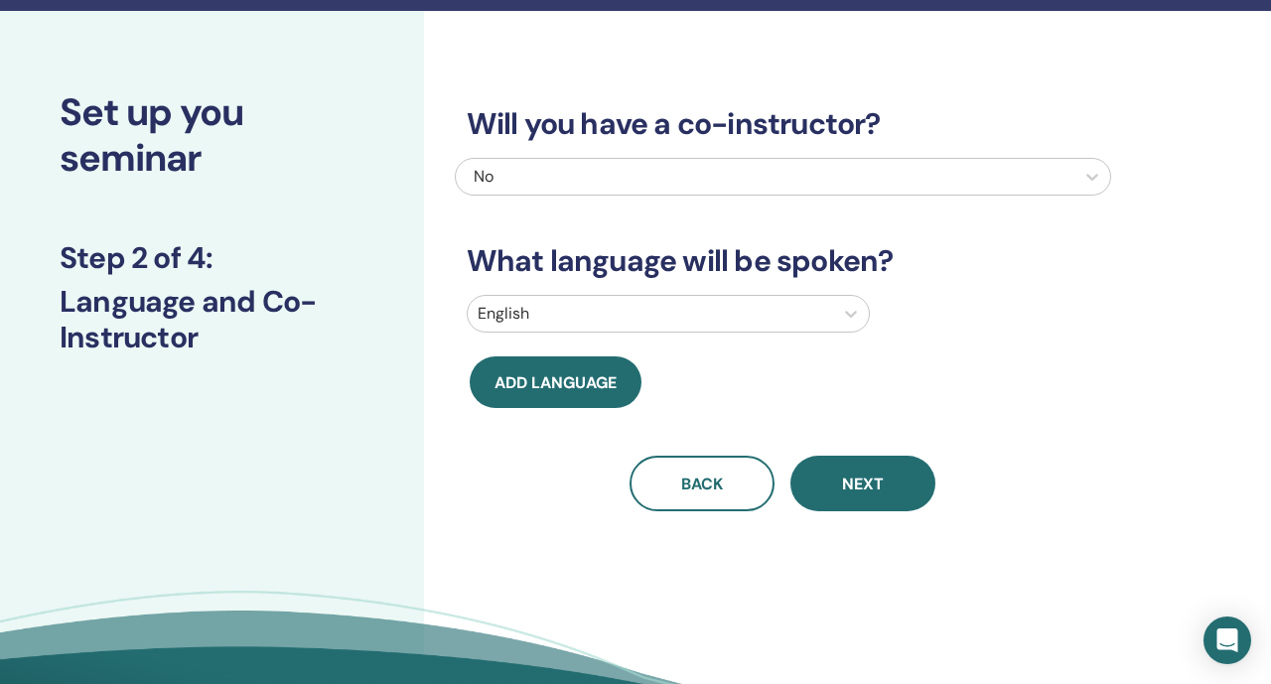
scroll to position [55, 0]
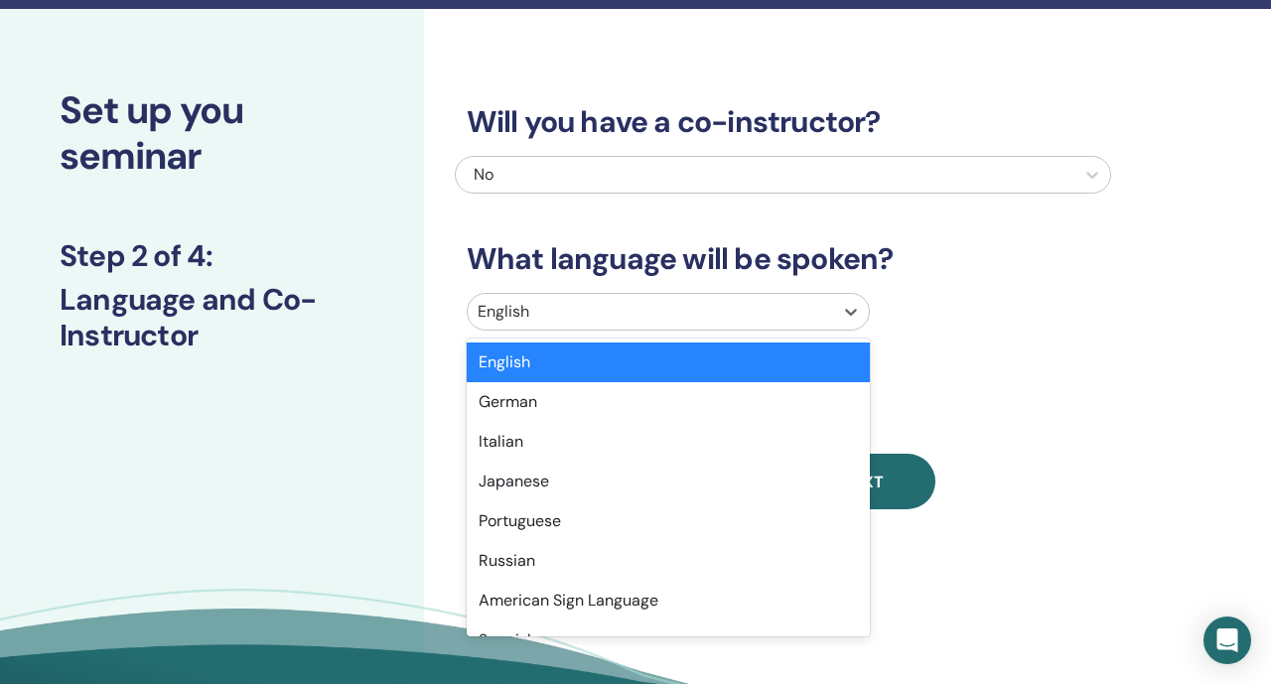
click at [664, 318] on div at bounding box center [649, 312] width 345 height 28
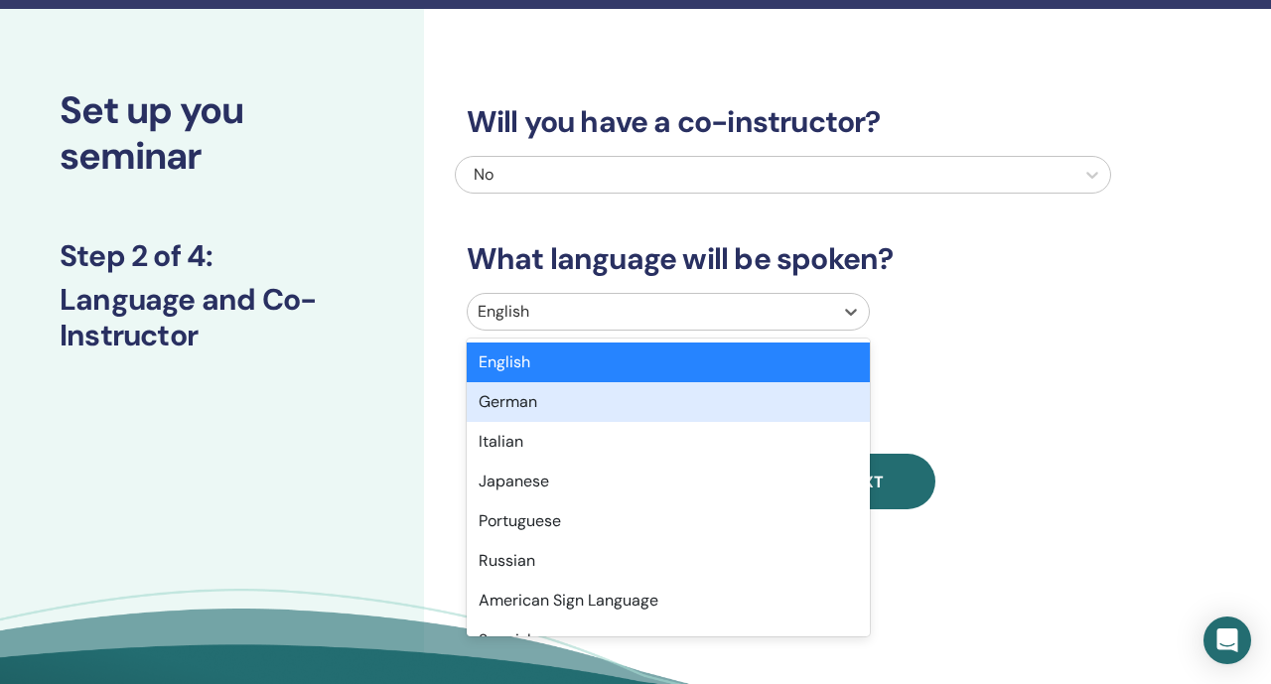
type input "*"
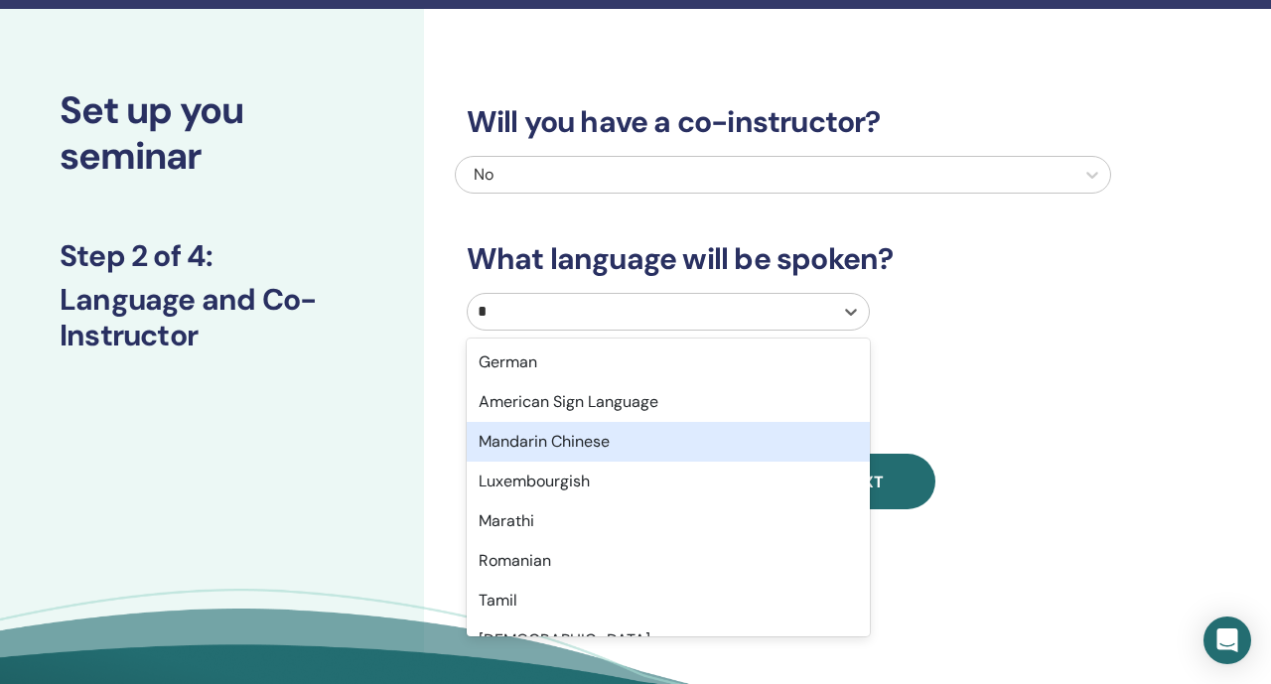
click at [624, 433] on div "Mandarin Chinese" at bounding box center [668, 442] width 403 height 40
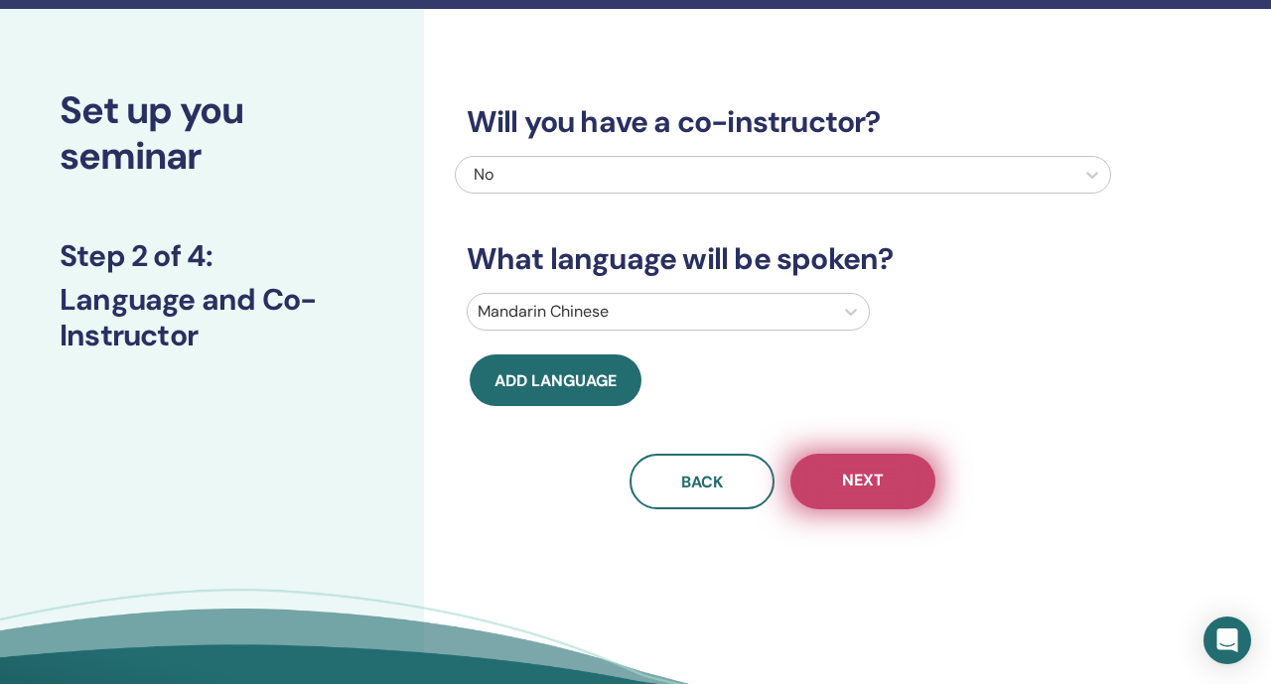
click at [821, 497] on button "Next" at bounding box center [862, 482] width 145 height 56
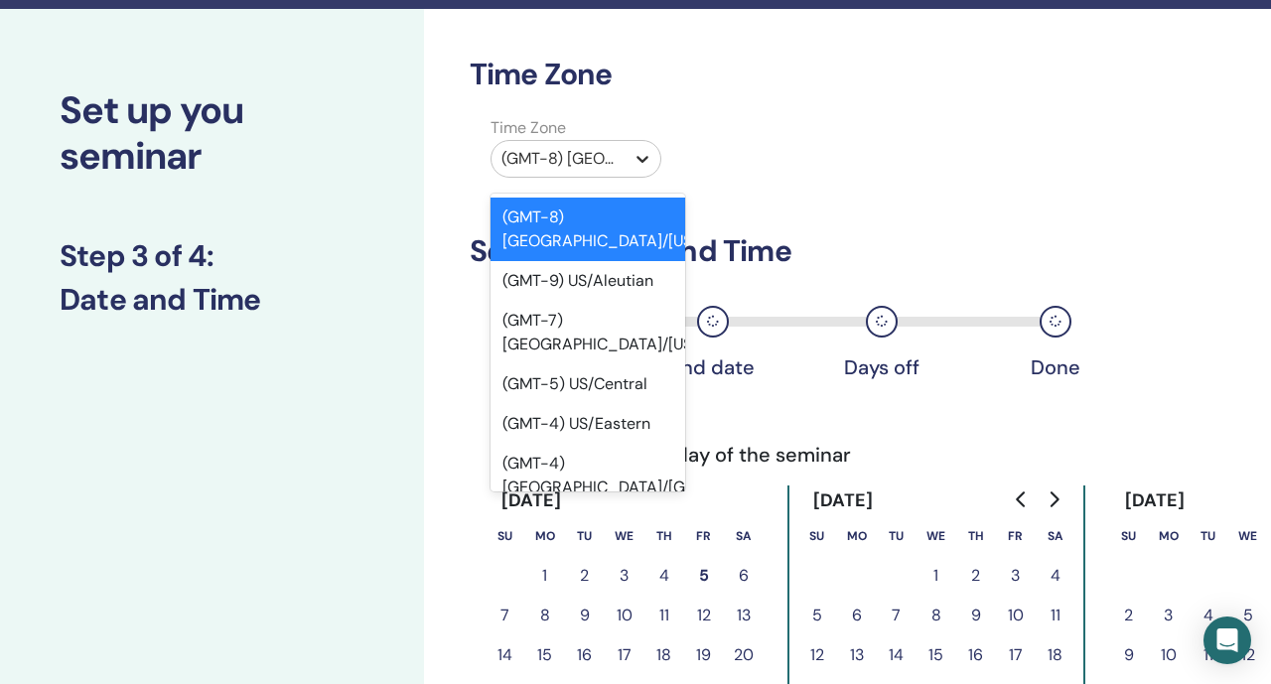
click at [637, 169] on div at bounding box center [642, 159] width 36 height 36
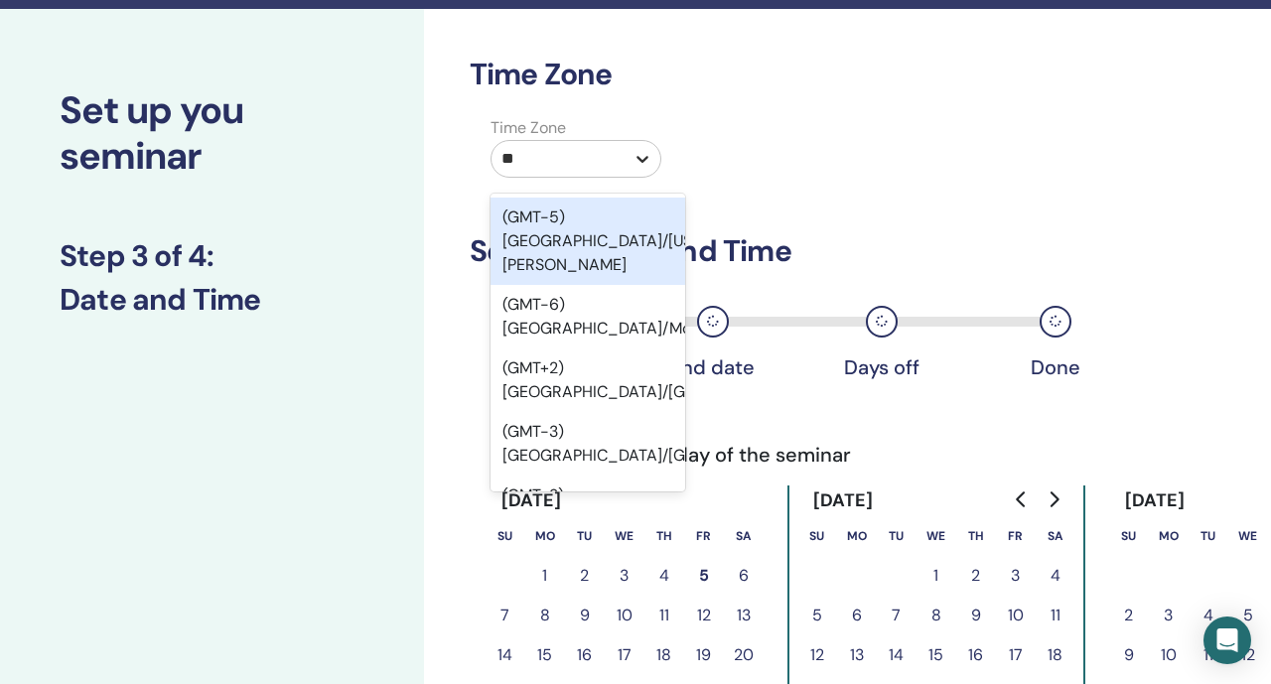
type input "***"
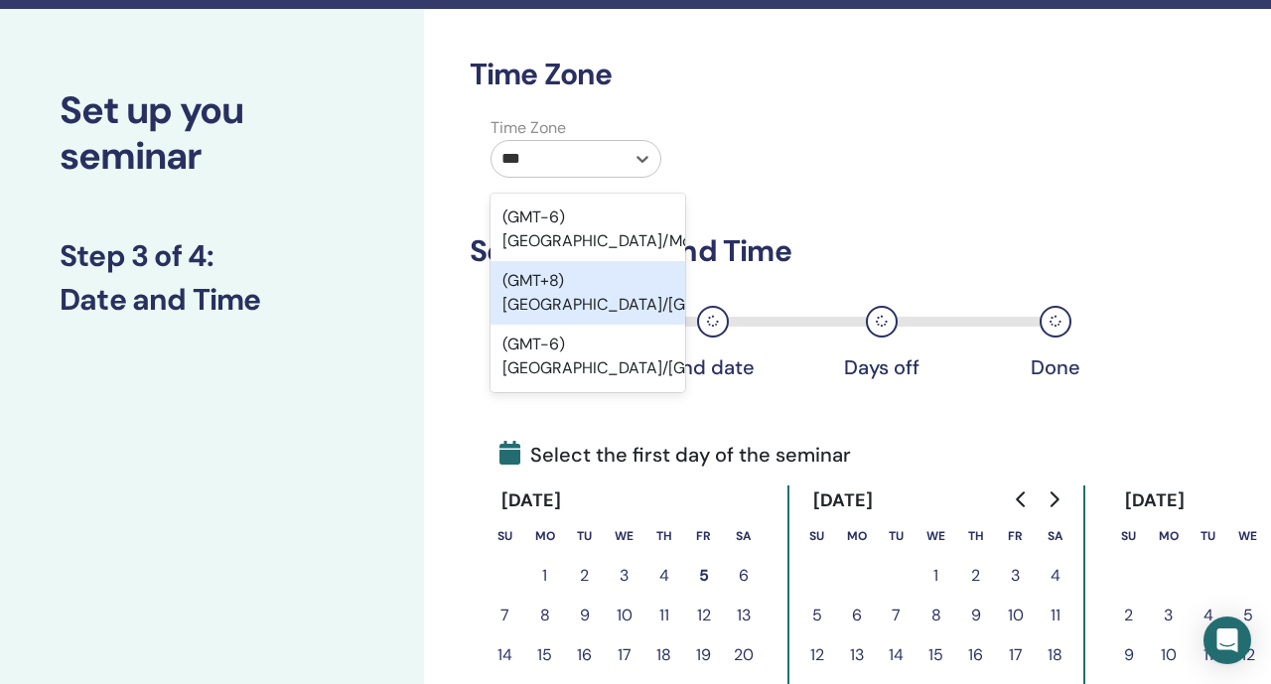
click at [623, 264] on div "(GMT+8) Asia/Taipei" at bounding box center [587, 293] width 195 height 64
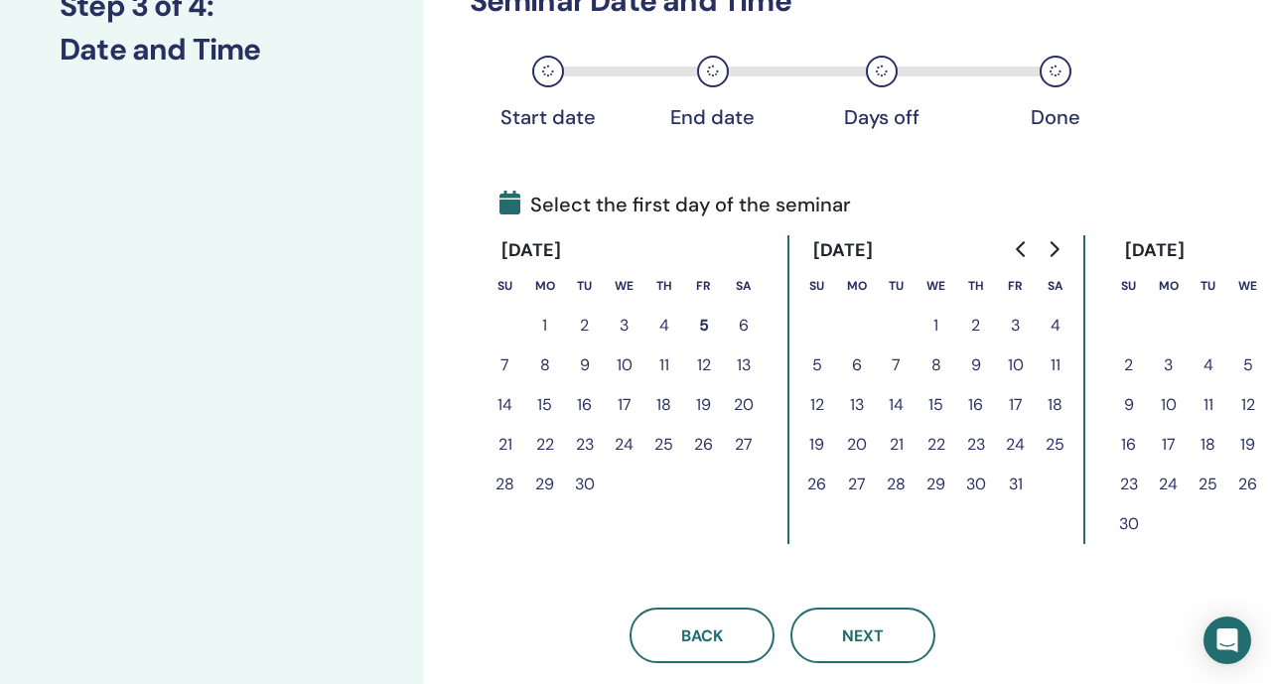
scroll to position [303, 0]
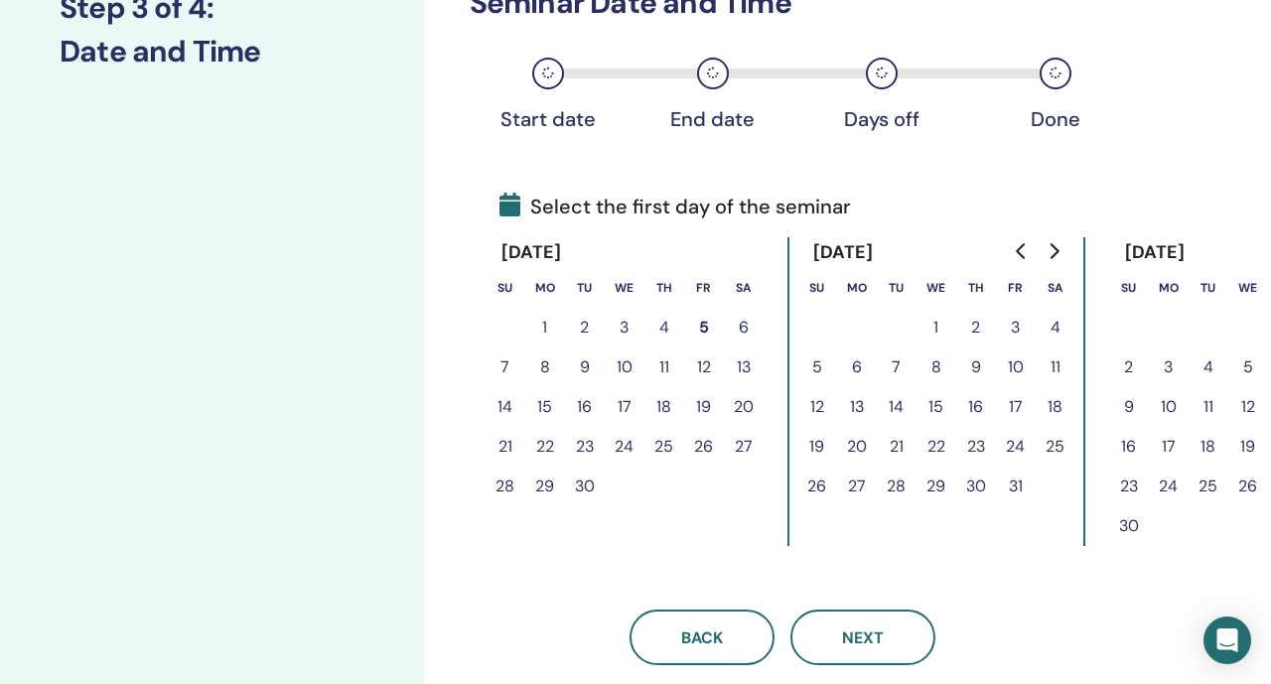
click at [740, 330] on button "6" at bounding box center [744, 328] width 40 height 40
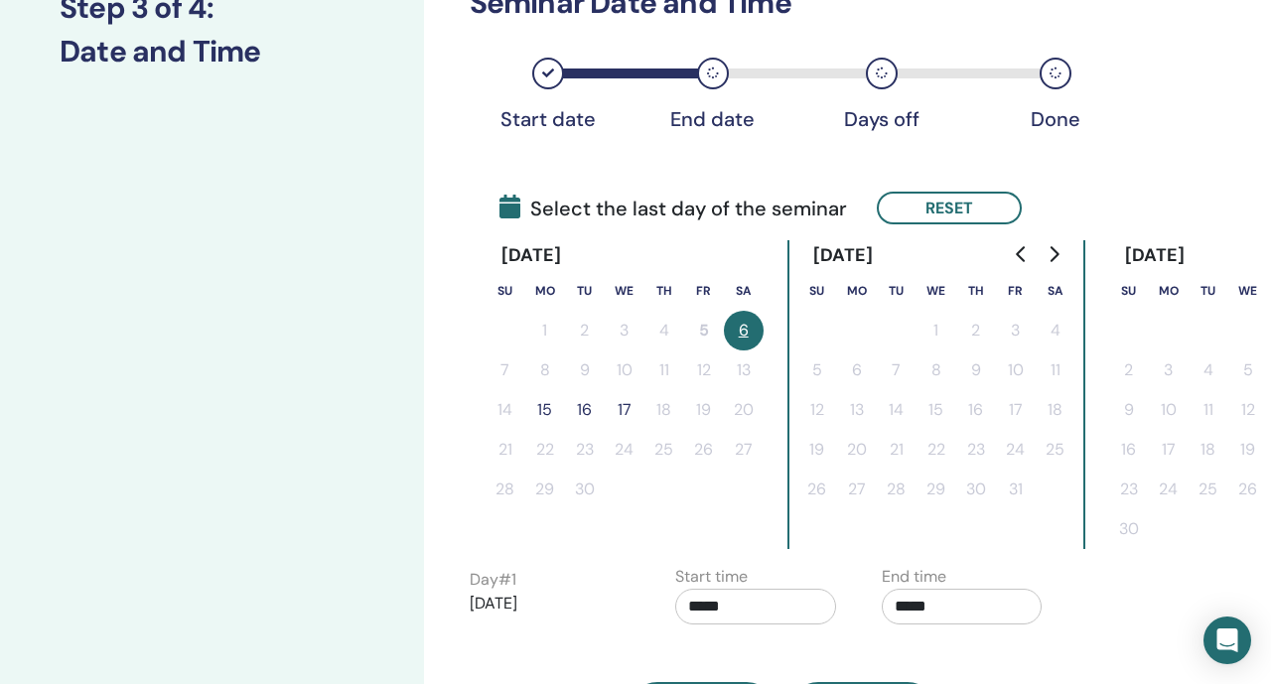
click at [550, 412] on button "15" at bounding box center [545, 410] width 40 height 40
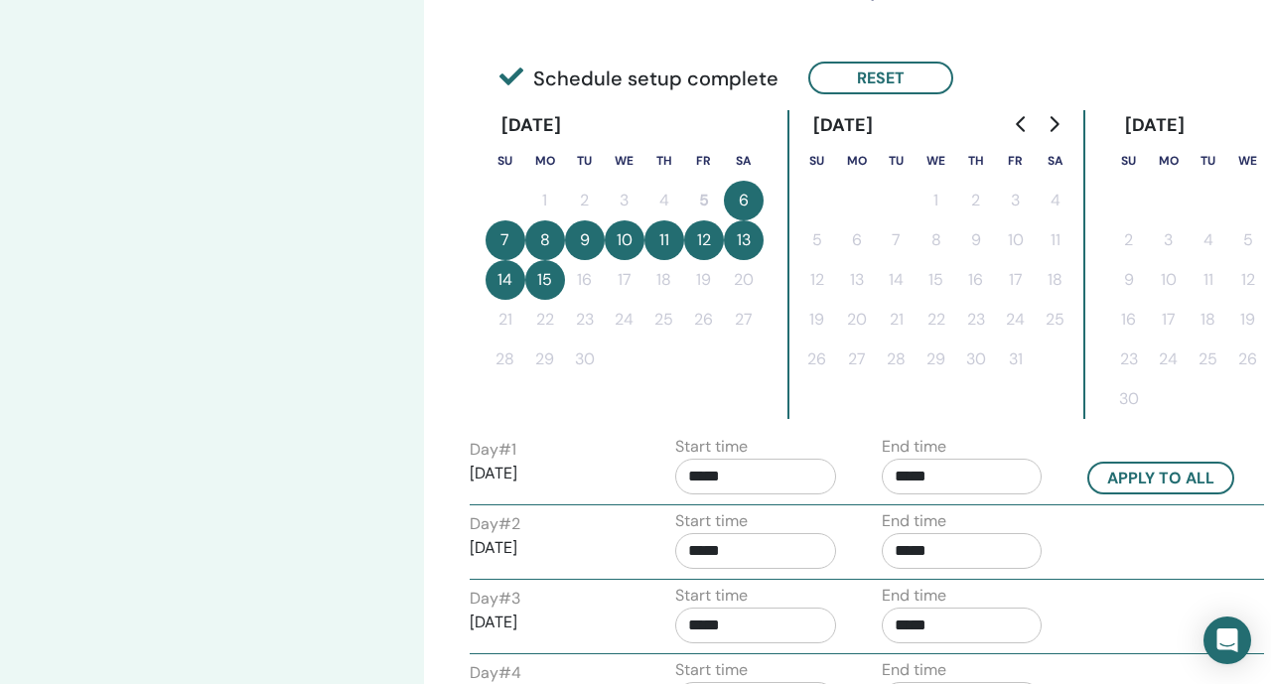
scroll to position [431, 0]
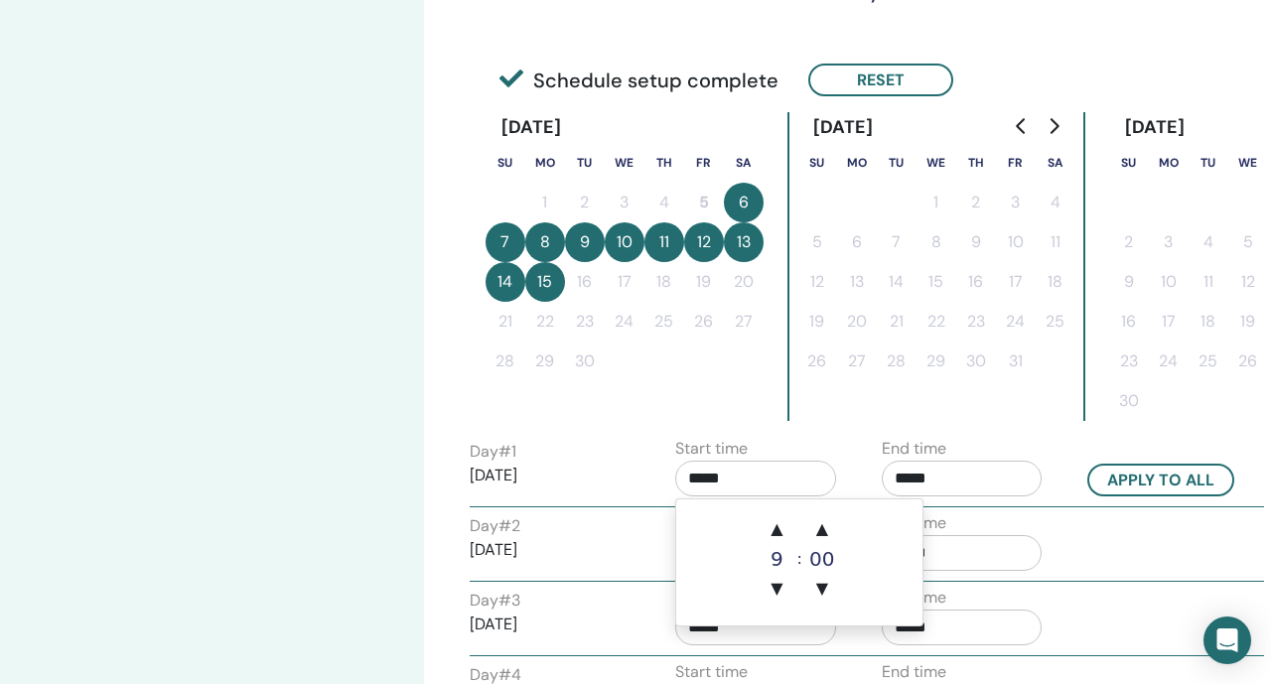
click at [707, 480] on input "*****" at bounding box center [755, 479] width 161 height 36
click at [782, 530] on span "▲" at bounding box center [776, 529] width 40 height 40
type input "*****"
click at [1092, 487] on button "Apply to all" at bounding box center [1160, 480] width 147 height 33
type input "*****"
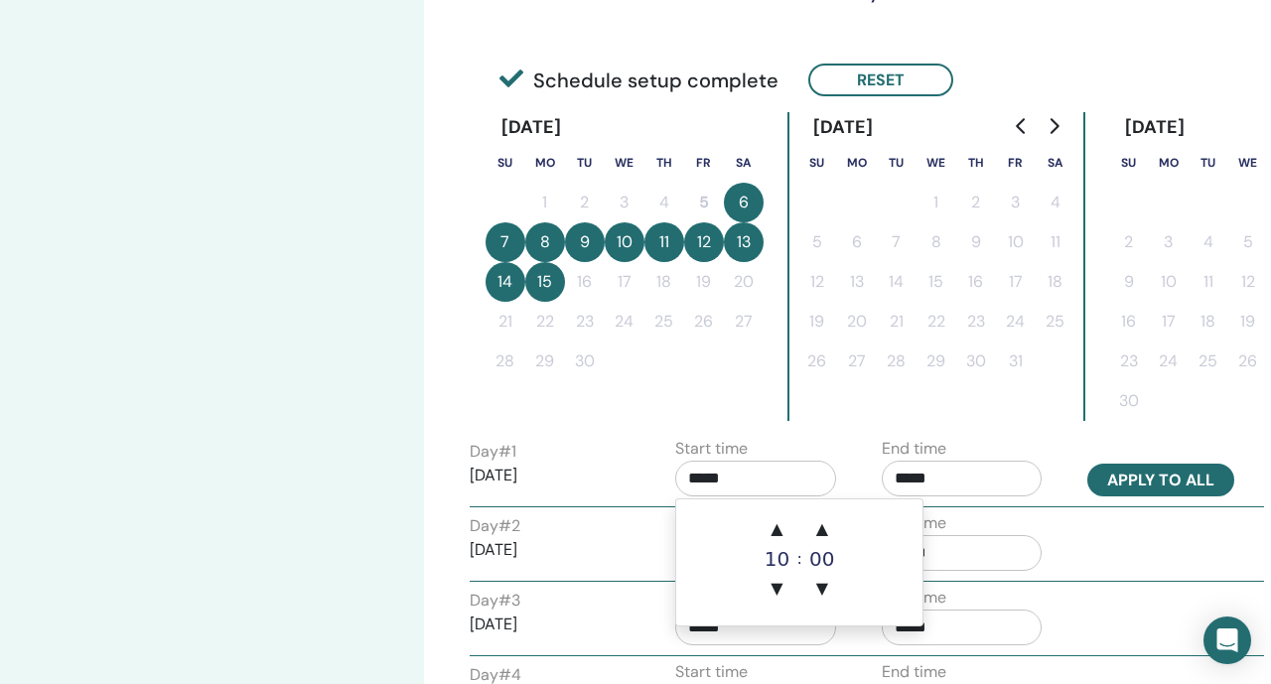
type input "*****"
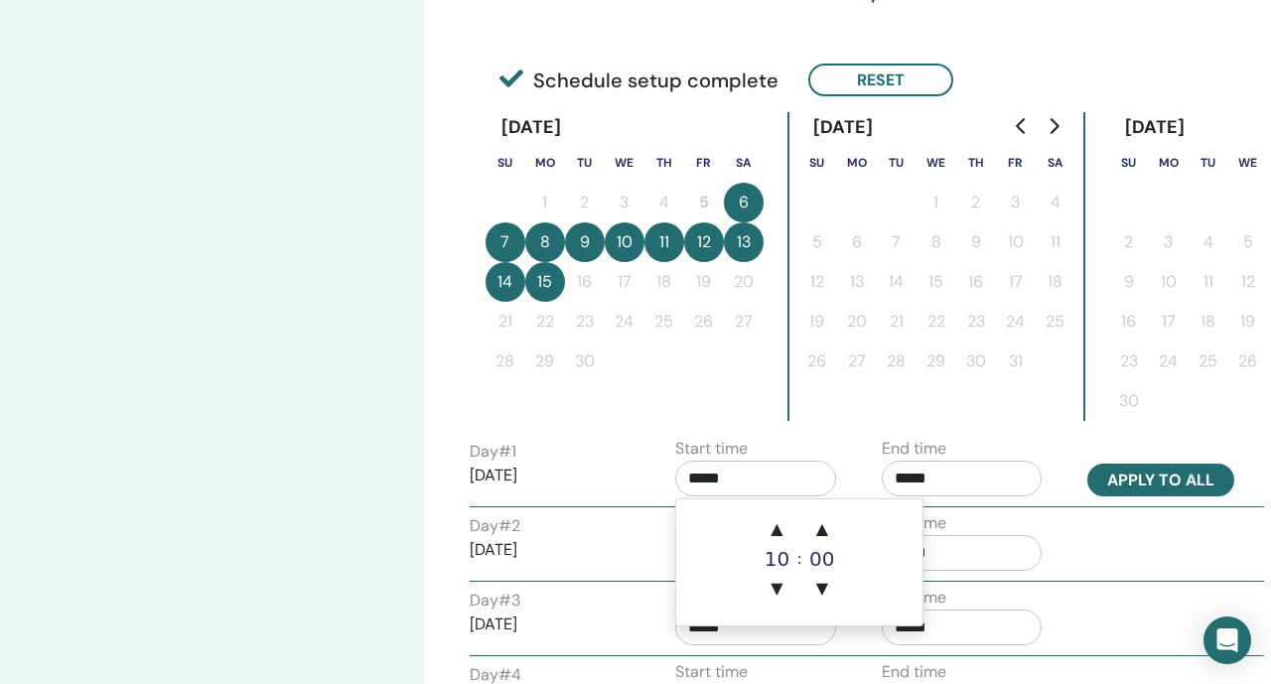
type input "*****"
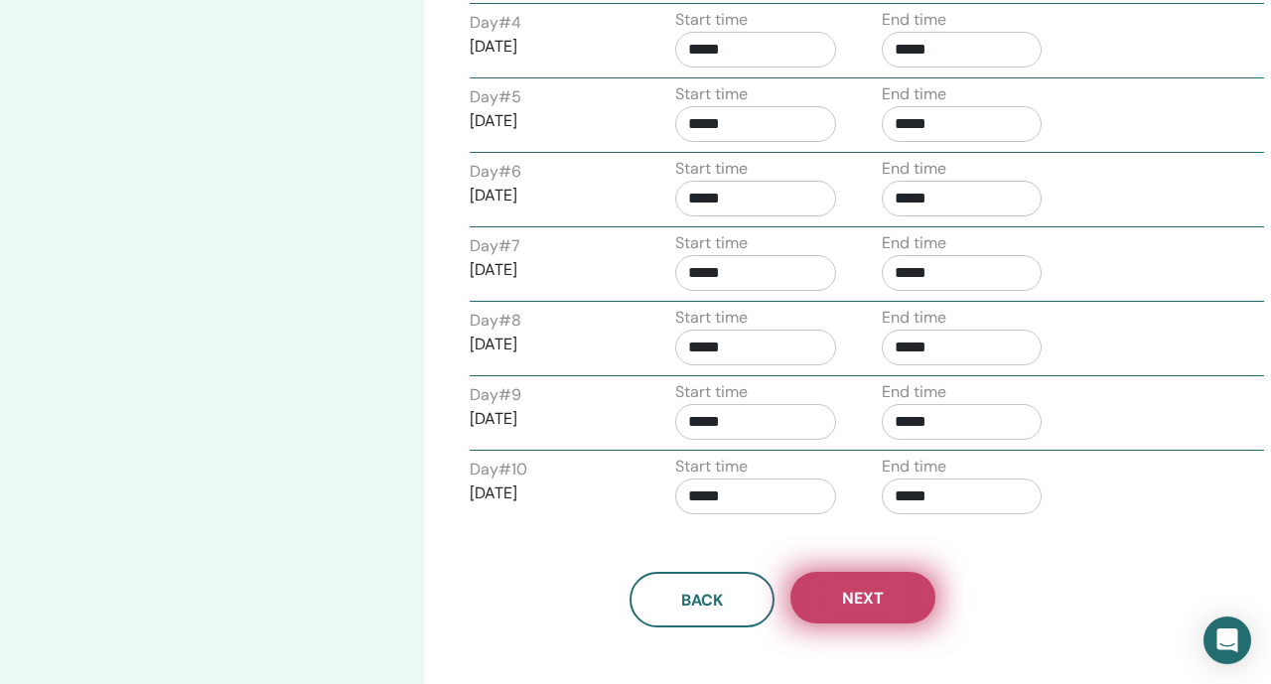
click at [873, 594] on span "Next" at bounding box center [863, 598] width 42 height 21
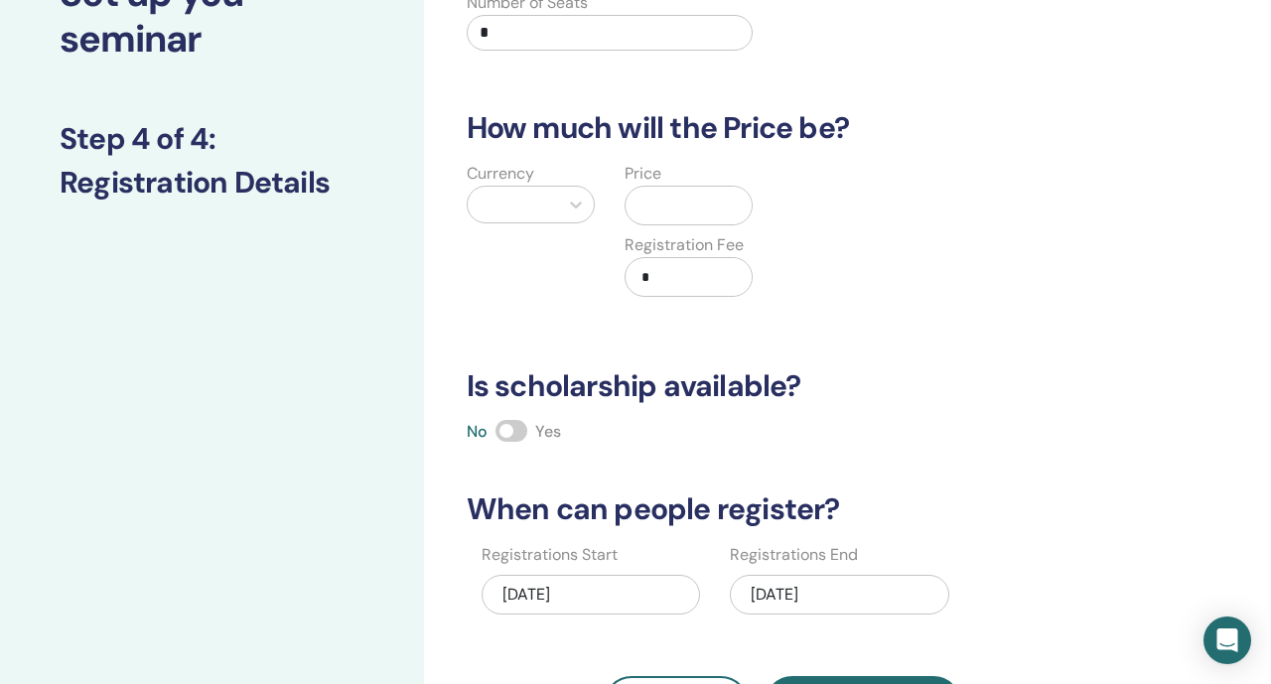
scroll to position [0, 0]
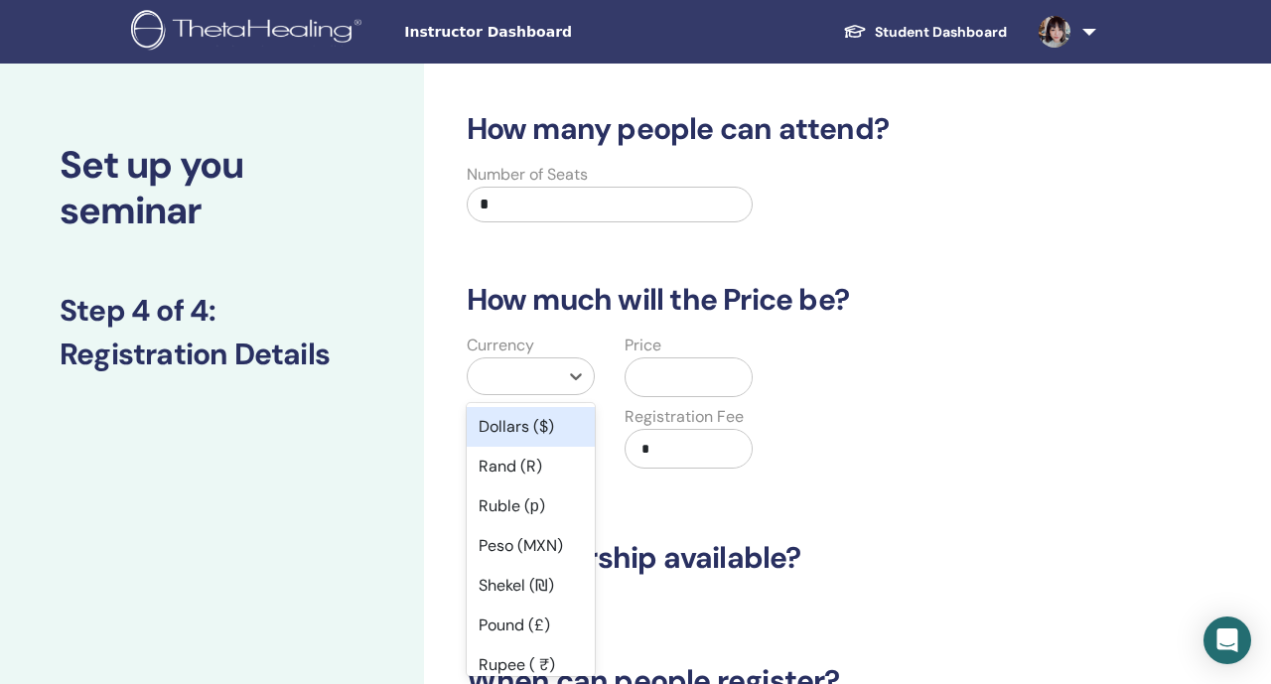
click at [530, 383] on div at bounding box center [512, 376] width 70 height 28
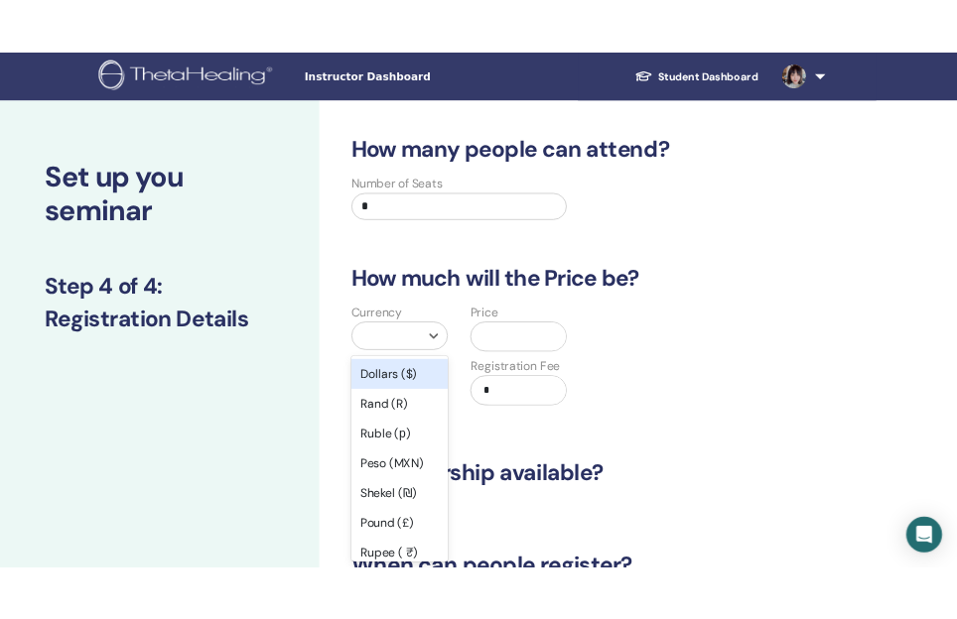
scroll to position [25, 0]
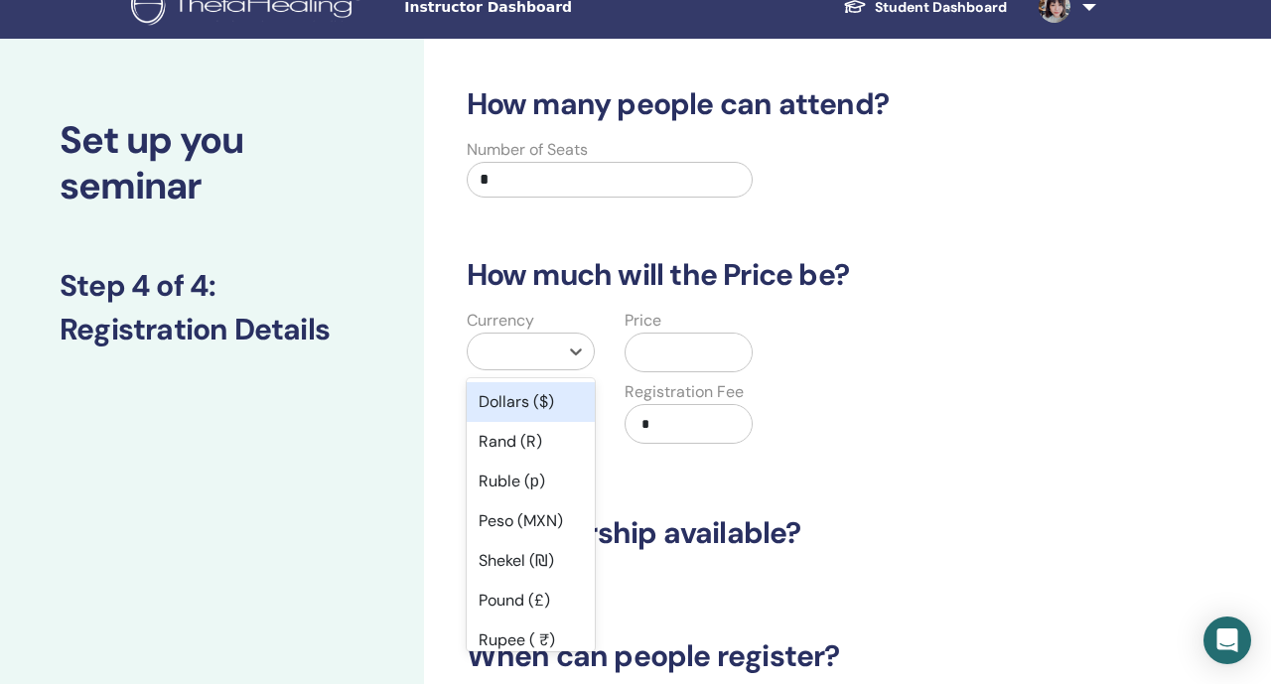
click at [529, 416] on div "Dollars ($)" at bounding box center [531, 402] width 128 height 40
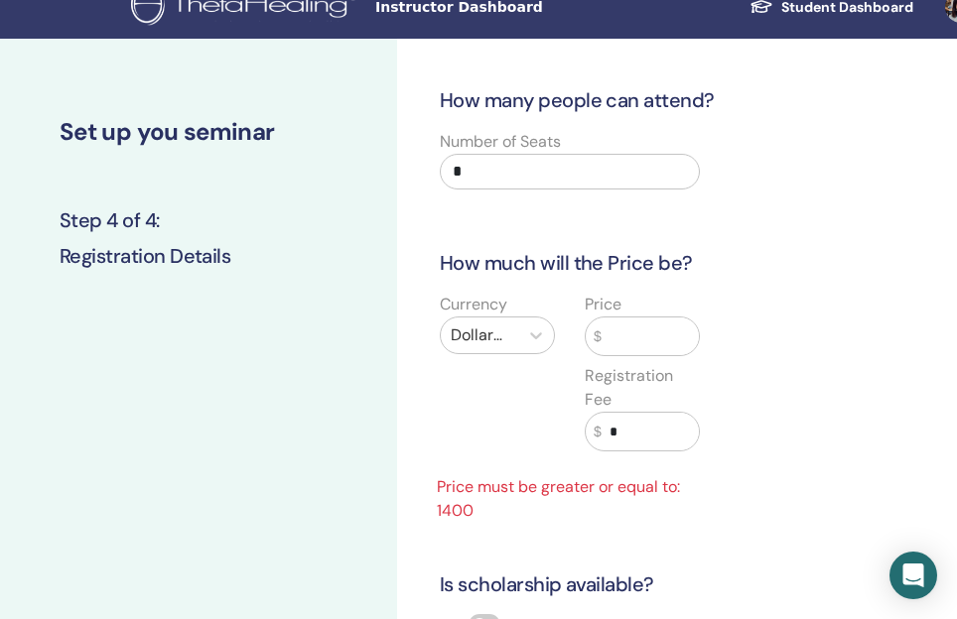
click at [636, 334] on input "text" at bounding box center [650, 337] width 97 height 38
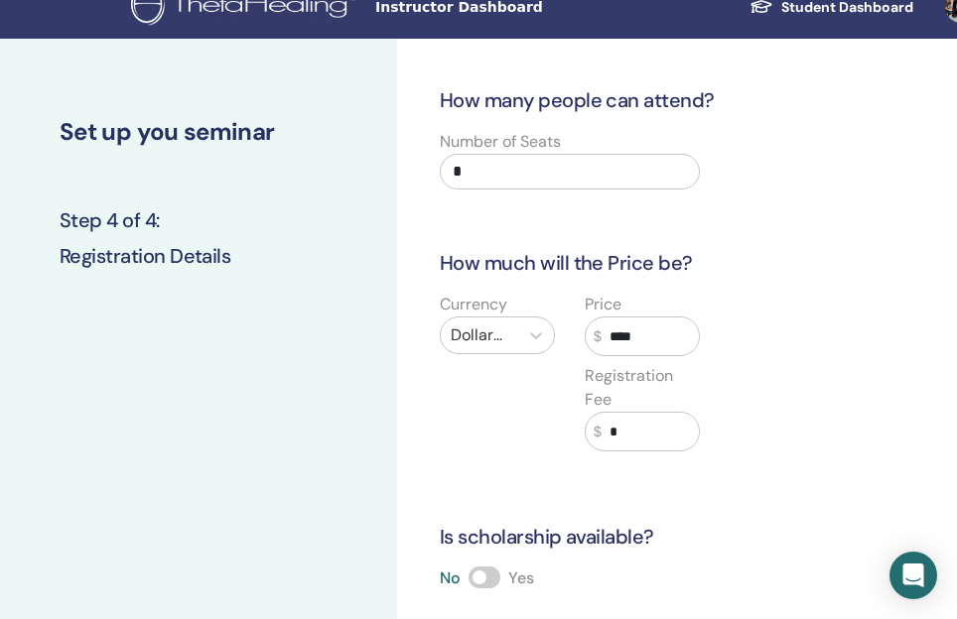
type input "****"
click at [630, 442] on input "*" at bounding box center [650, 432] width 97 height 38
type input "***"
click at [568, 463] on div "Currency Dollars ($)" at bounding box center [497, 384] width 145 height 183
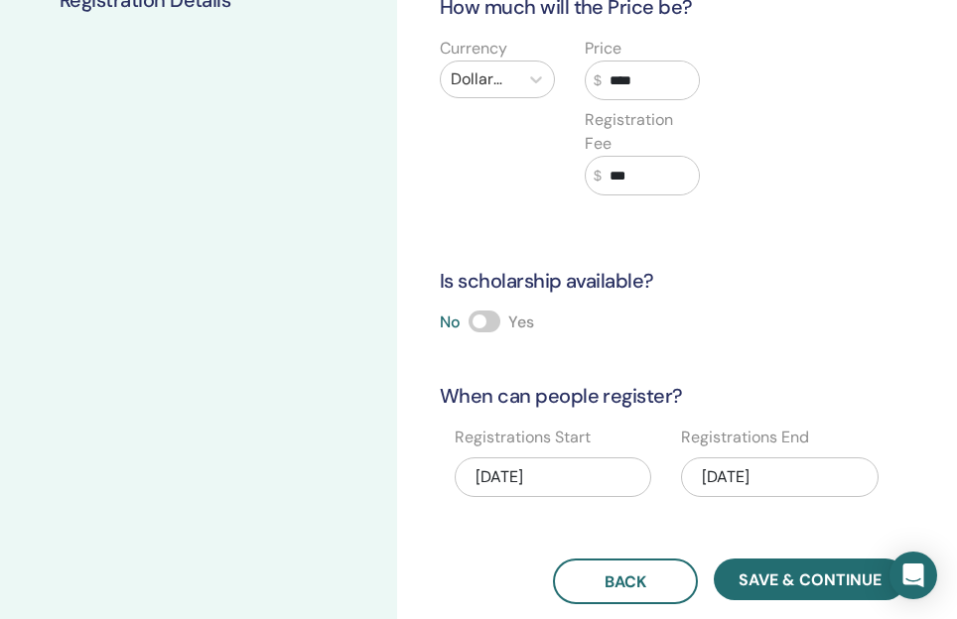
scroll to position [291, 0]
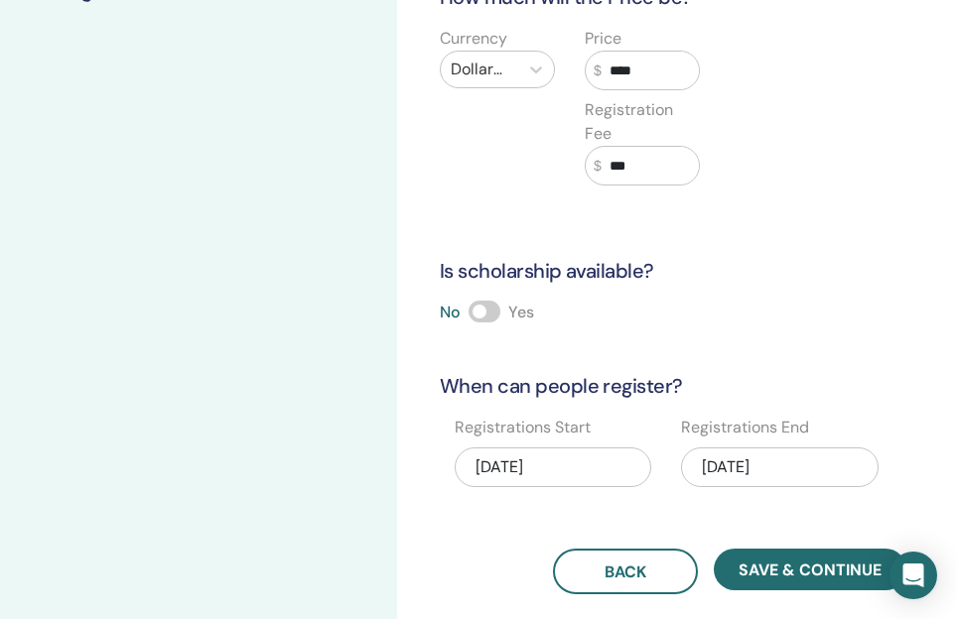
click at [723, 473] on div "09/15/2025" at bounding box center [779, 468] width 197 height 40
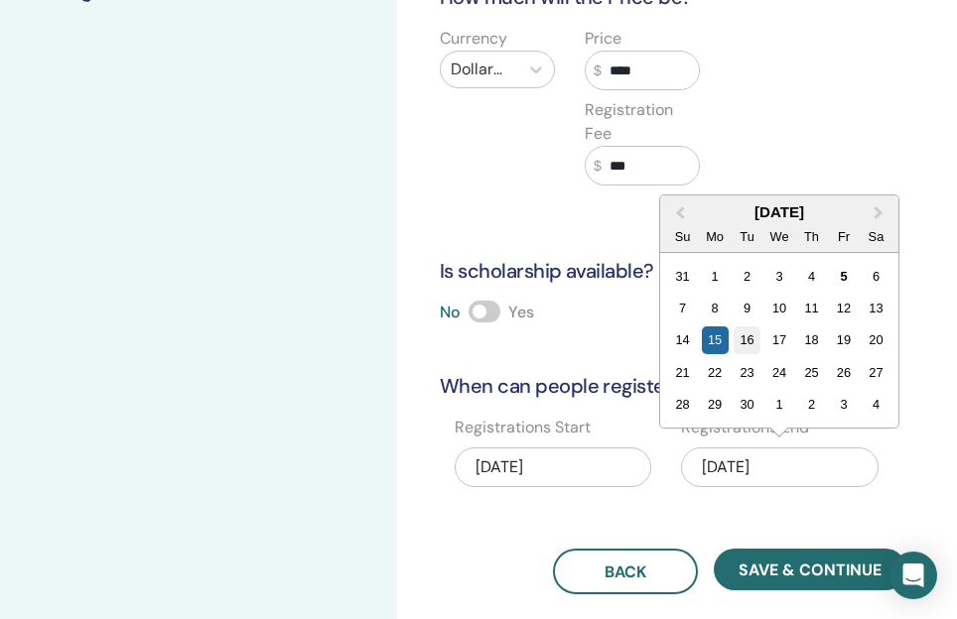
click at [753, 353] on div "16" at bounding box center [747, 340] width 27 height 27
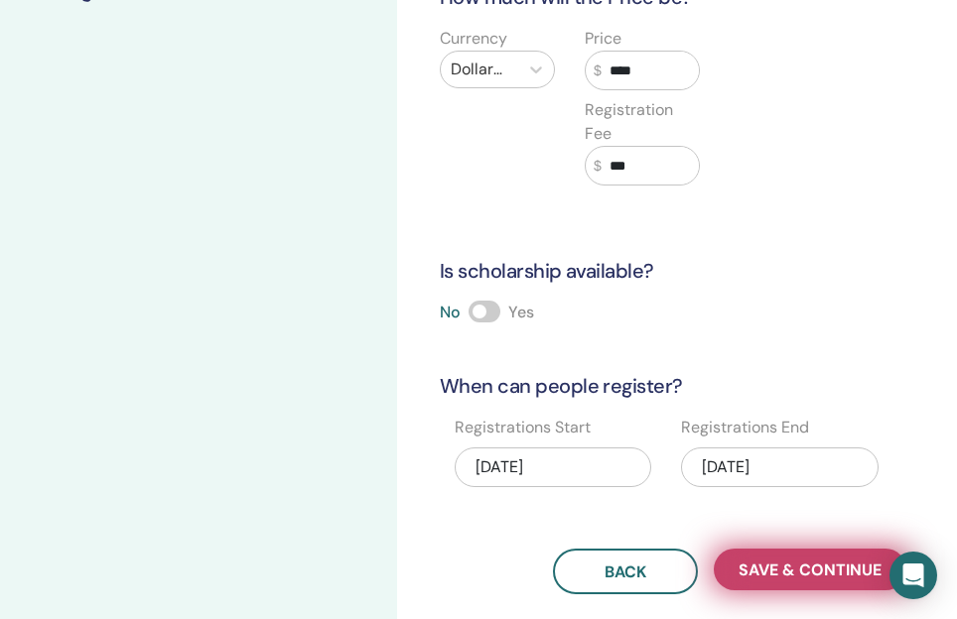
click at [754, 584] on button "Save & Continue" at bounding box center [810, 570] width 193 height 42
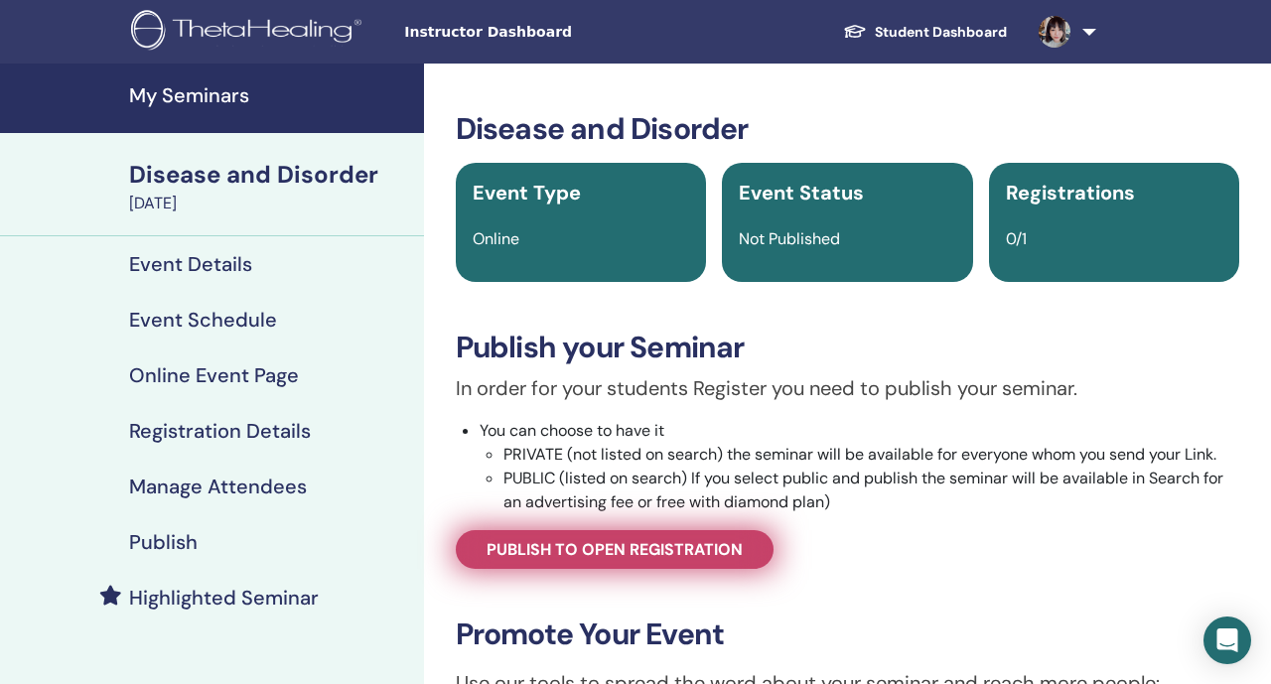
click at [696, 554] on span "Publish to open registration" at bounding box center [614, 549] width 256 height 21
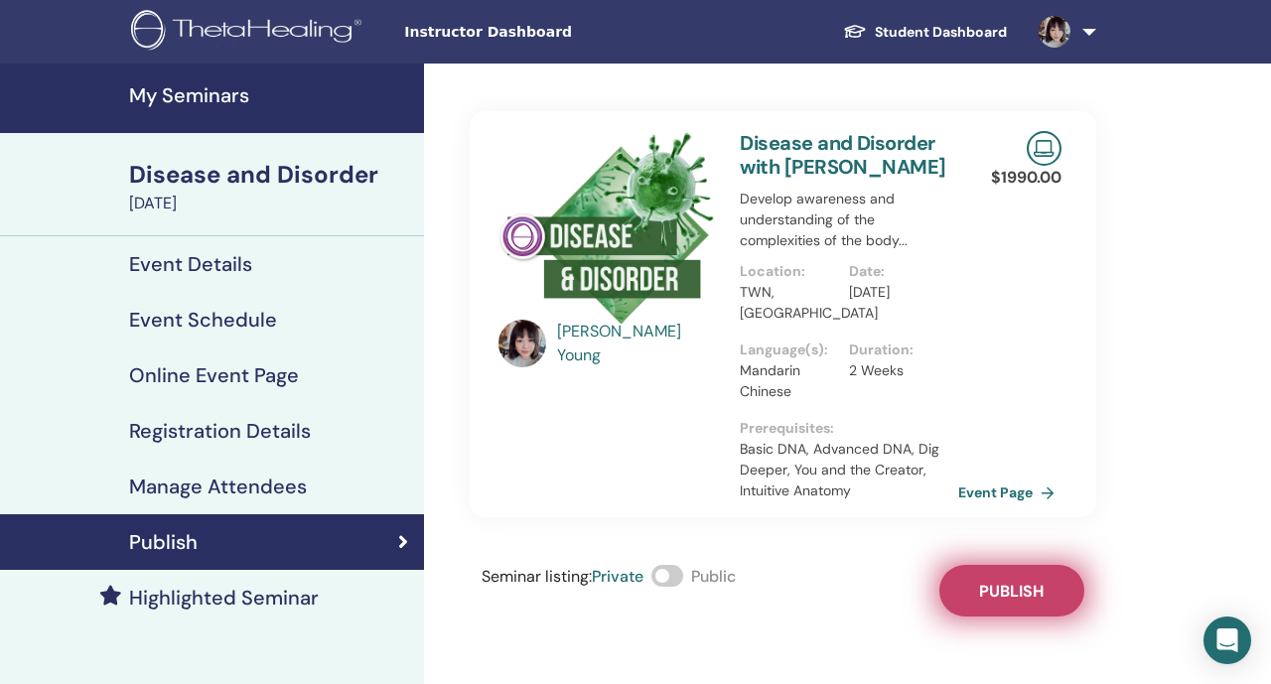
click at [956, 576] on button "Publish" at bounding box center [1011, 591] width 145 height 52
